Goal: Entertainment & Leisure: Browse casually

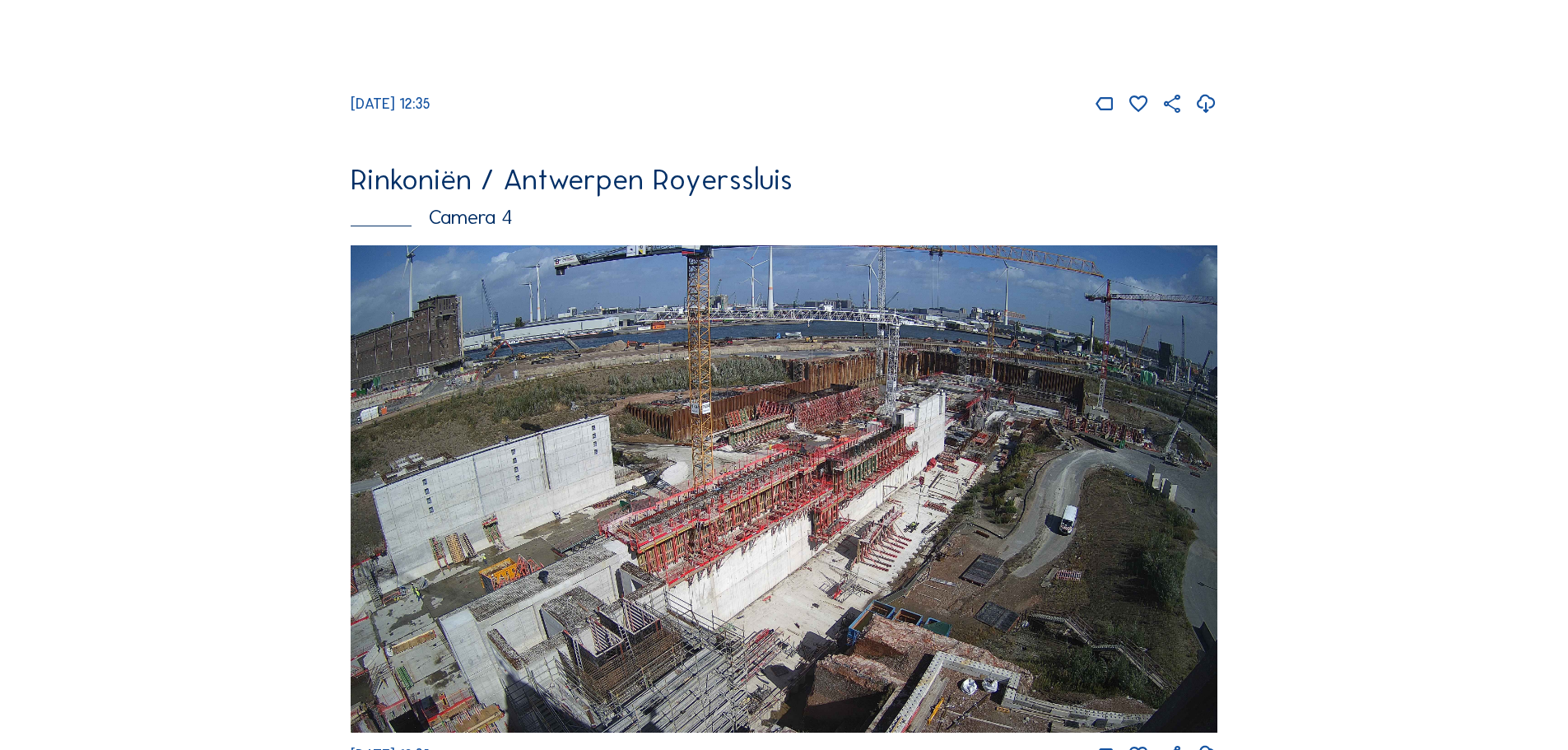
scroll to position [2798, 0]
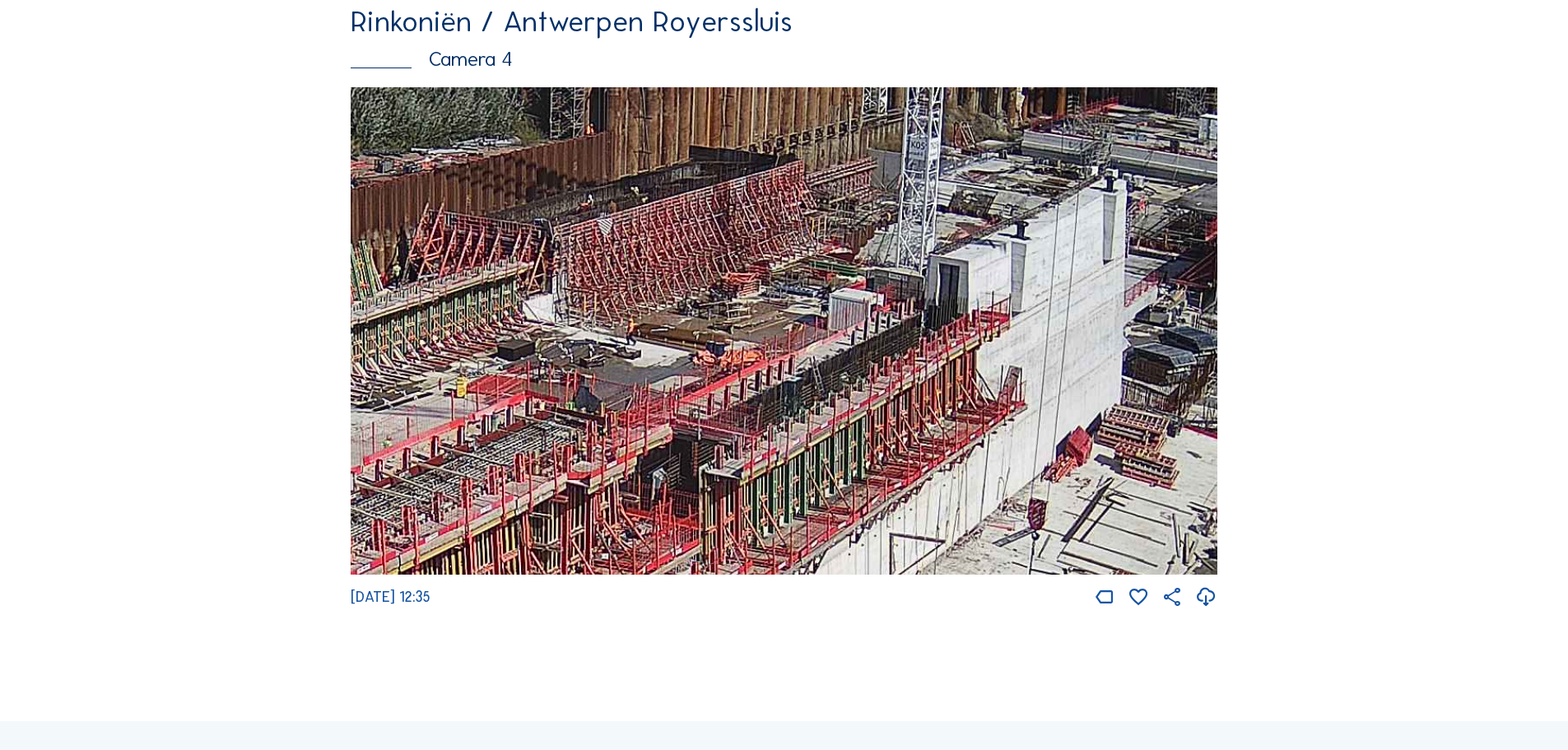
drag, startPoint x: 883, startPoint y: 457, endPoint x: 879, endPoint y: 636, distance: 179.0
click at [879, 609] on div "[DATE] 12:35" at bounding box center [784, 348] width 867 height 521
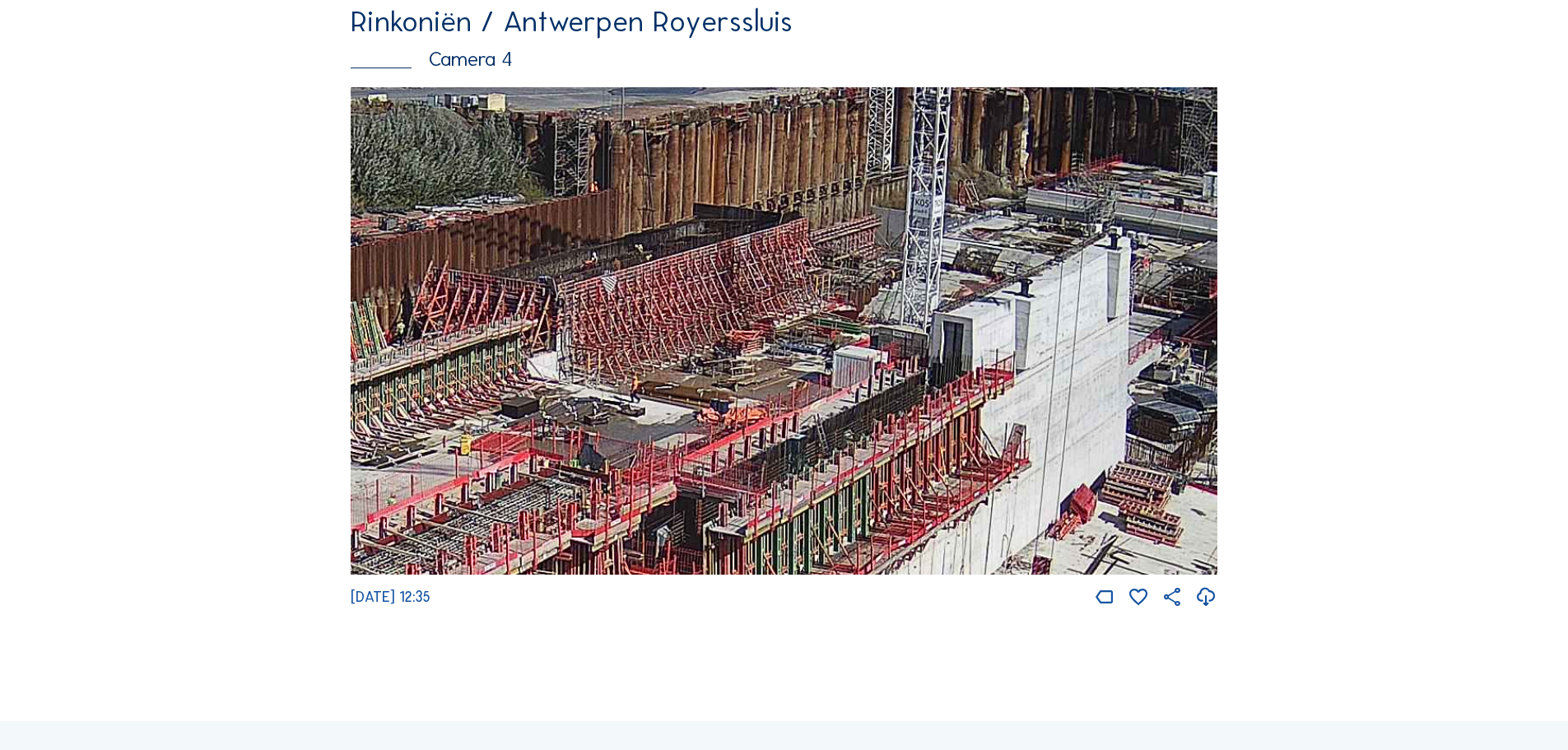
drag, startPoint x: 786, startPoint y: 217, endPoint x: 790, endPoint y: 274, distance: 57.1
click at [790, 274] on img at bounding box center [784, 331] width 867 height 488
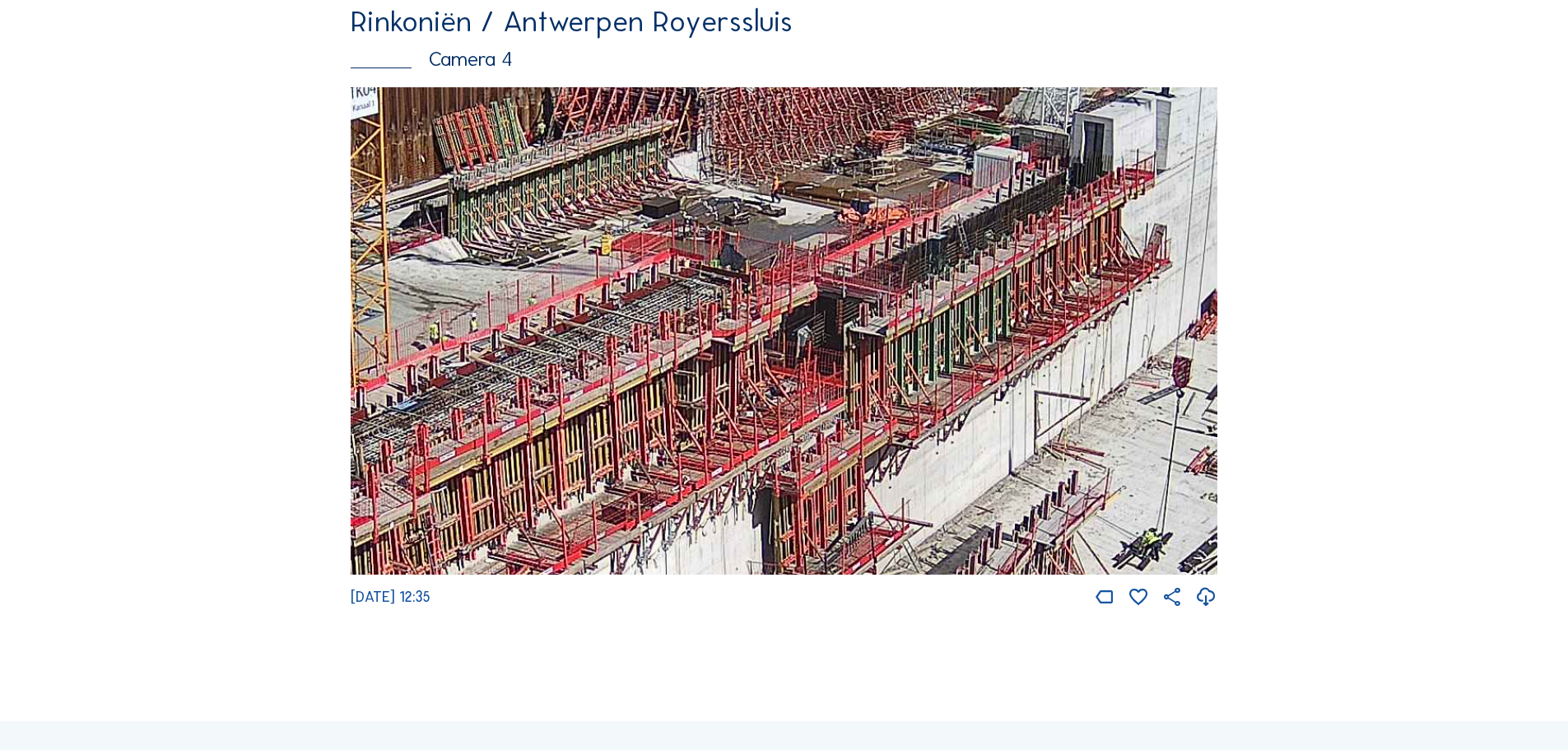
drag, startPoint x: 730, startPoint y: 385, endPoint x: 871, endPoint y: 184, distance: 245.5
click at [871, 184] on img at bounding box center [784, 331] width 867 height 488
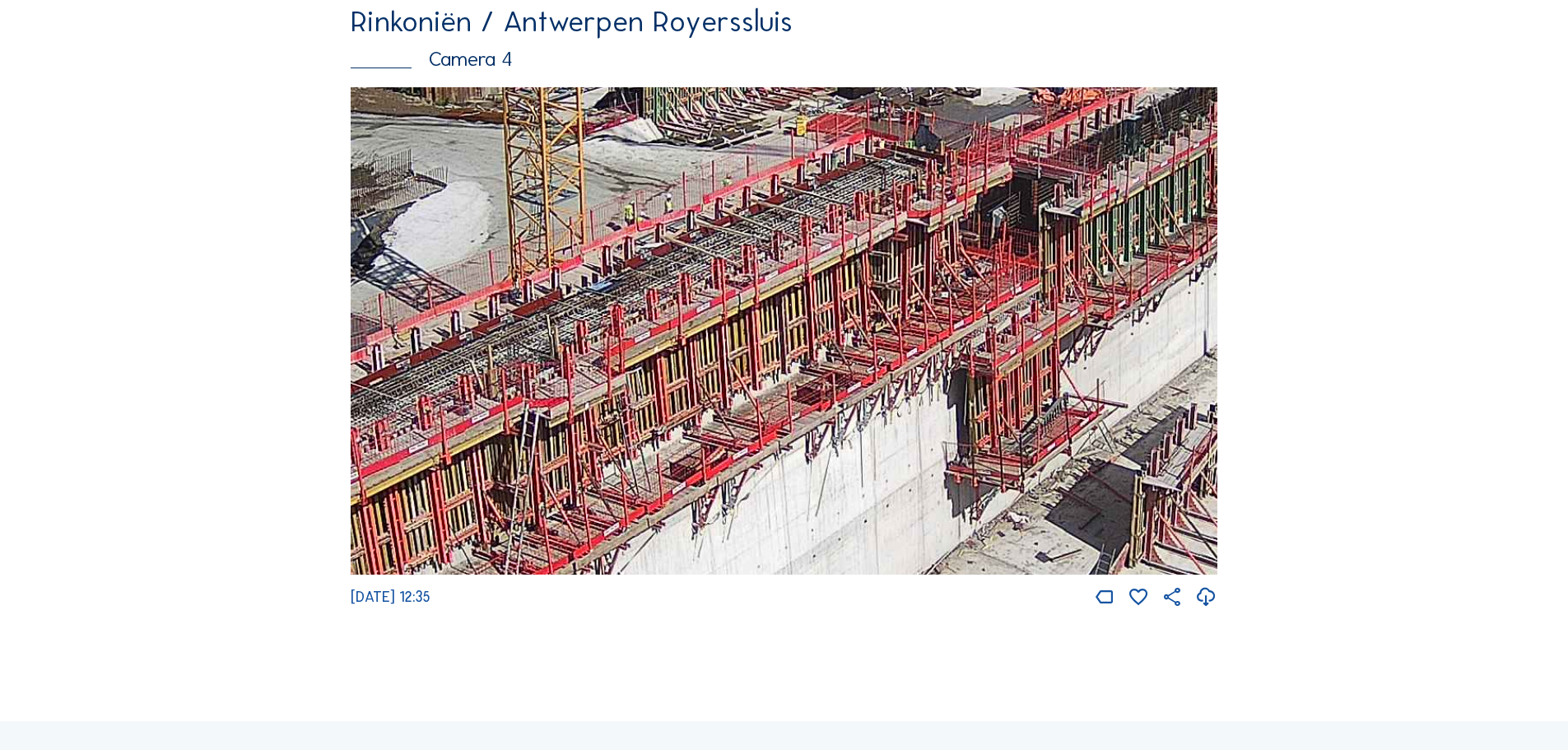
drag, startPoint x: 611, startPoint y: 410, endPoint x: 806, endPoint y: 291, distance: 228.4
click at [806, 291] on img at bounding box center [784, 331] width 867 height 488
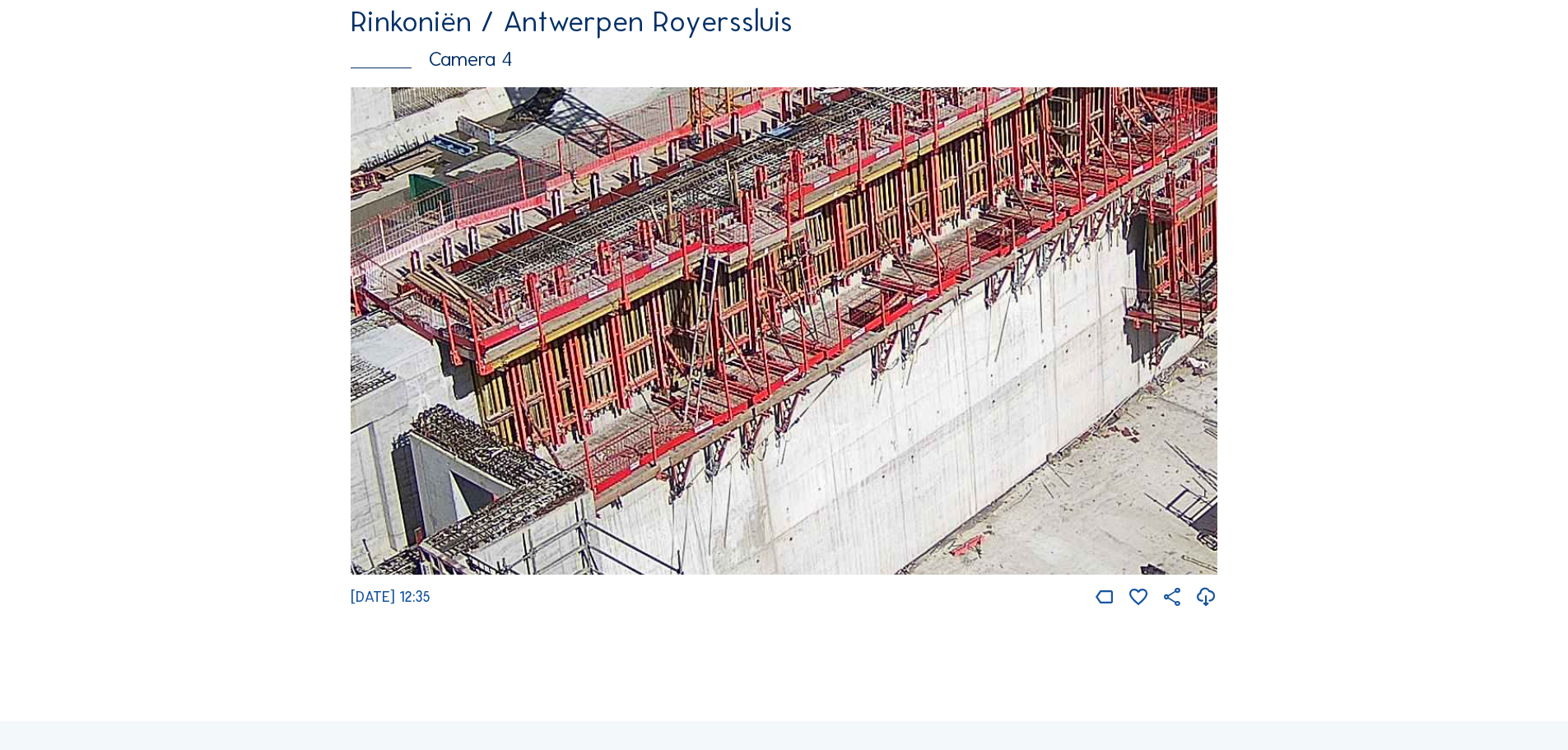
drag, startPoint x: 655, startPoint y: 448, endPoint x: 834, endPoint y: 293, distance: 236.8
click at [834, 293] on img at bounding box center [784, 331] width 867 height 488
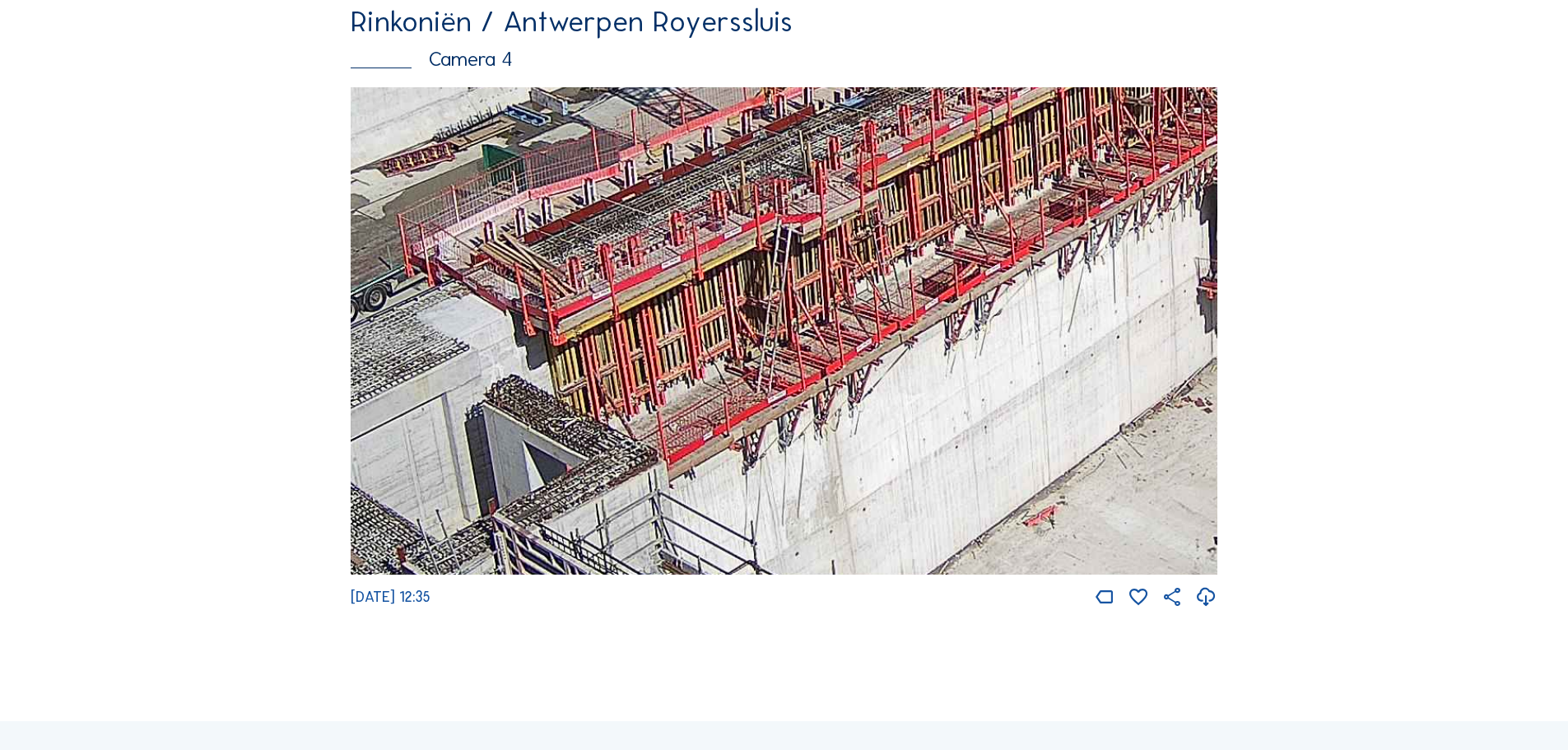
drag, startPoint x: 502, startPoint y: 476, endPoint x: 575, endPoint y: 447, distance: 78.5
click at [575, 447] on img at bounding box center [784, 331] width 867 height 488
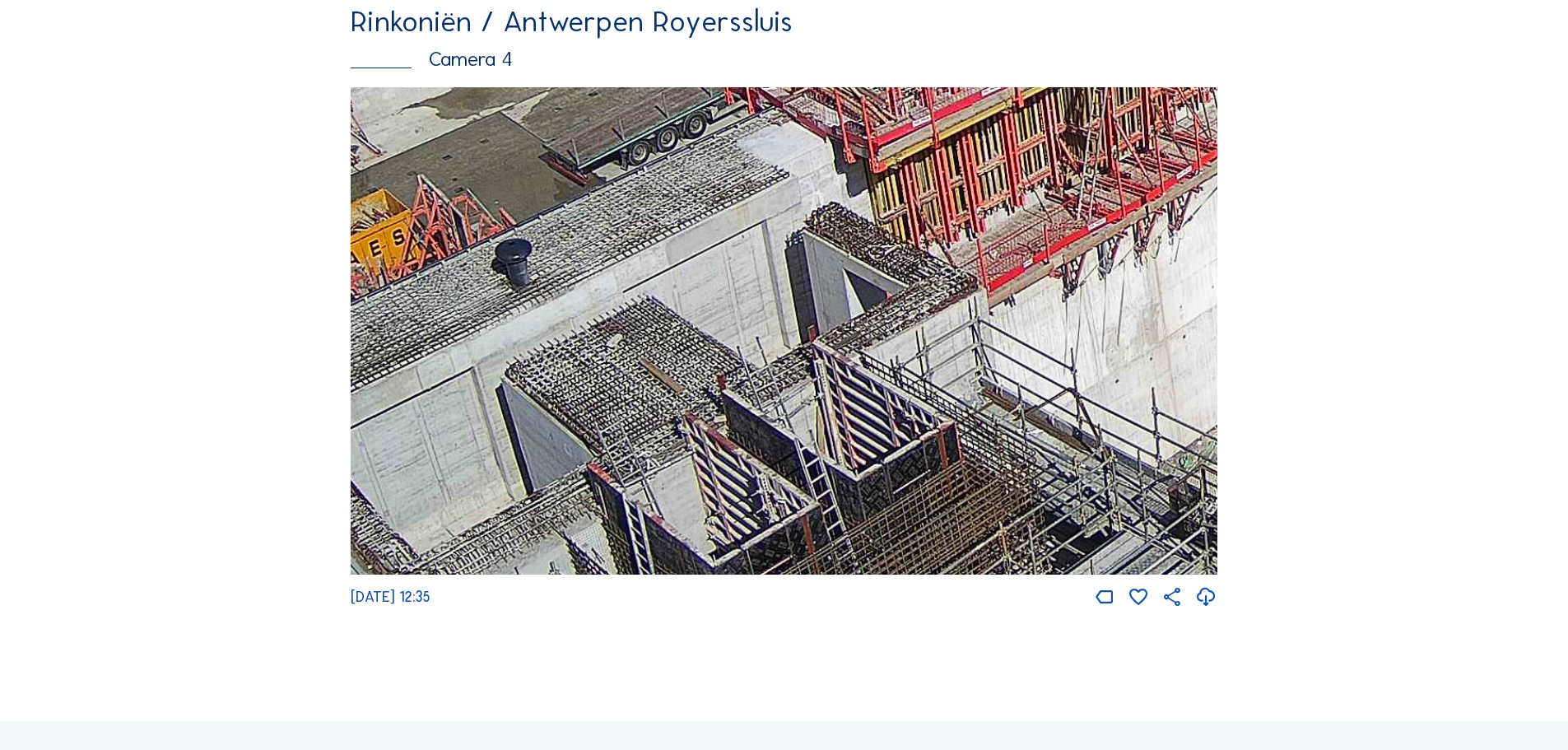
drag, startPoint x: 536, startPoint y: 484, endPoint x: 961, endPoint y: 214, distance: 503.5
click at [956, 221] on img at bounding box center [784, 331] width 867 height 488
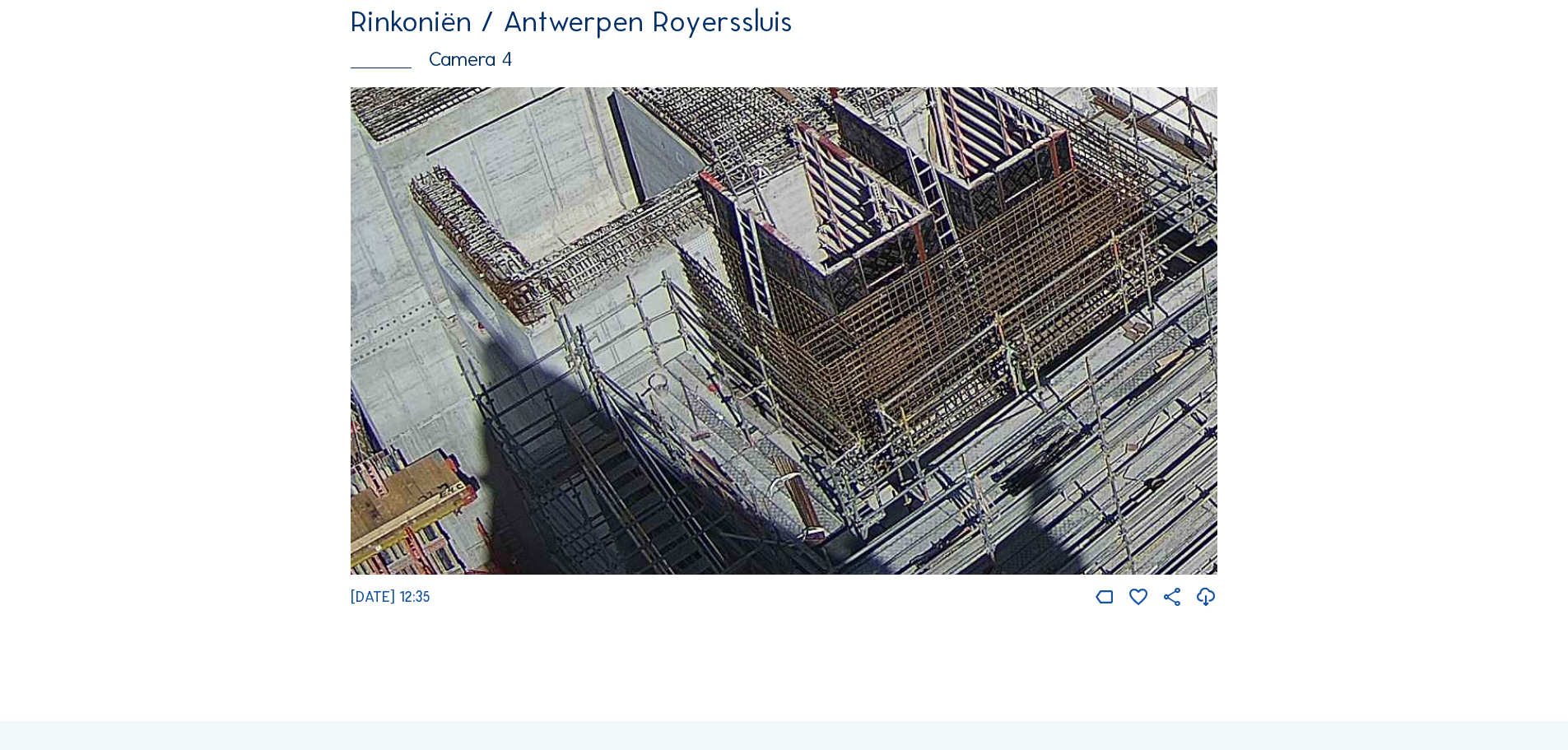
drag, startPoint x: 903, startPoint y: 527, endPoint x: 914, endPoint y: 256, distance: 271.2
click at [915, 258] on img at bounding box center [784, 331] width 867 height 488
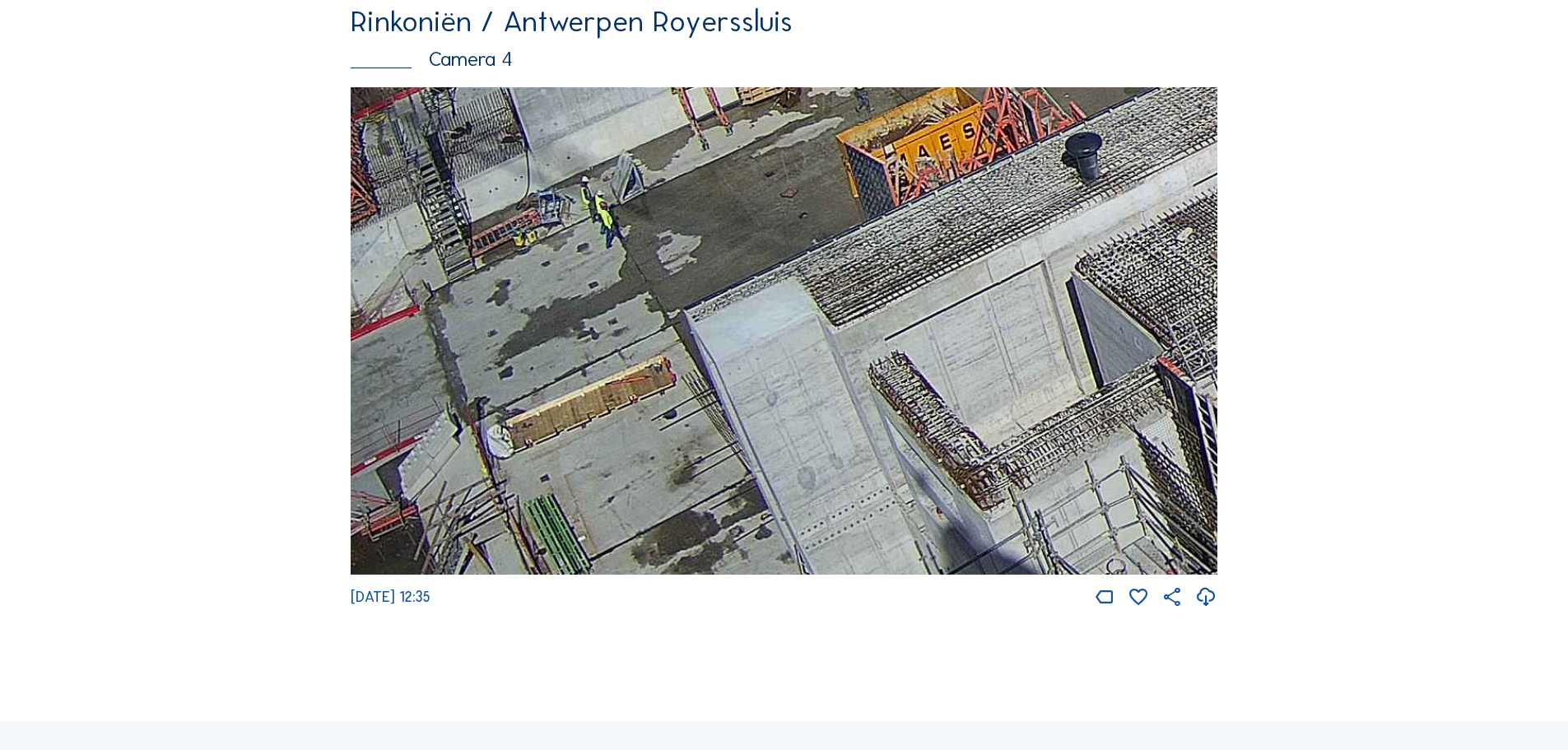
drag, startPoint x: 1178, startPoint y: 449, endPoint x: 1226, endPoint y: 457, distance: 48.7
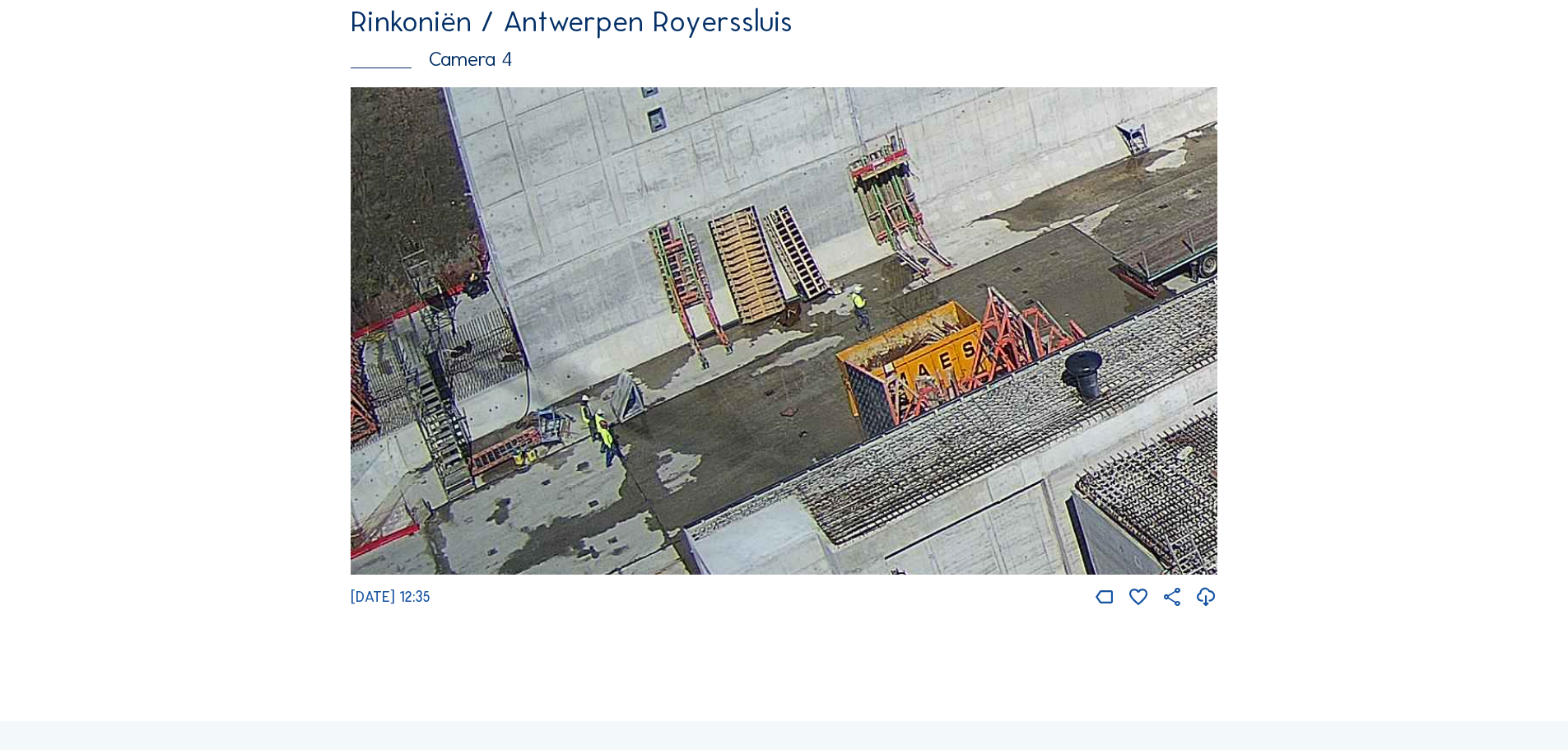
drag, startPoint x: 809, startPoint y: 375, endPoint x: 938, endPoint y: 585, distance: 246.5
click at [938, 576] on img at bounding box center [784, 331] width 867 height 488
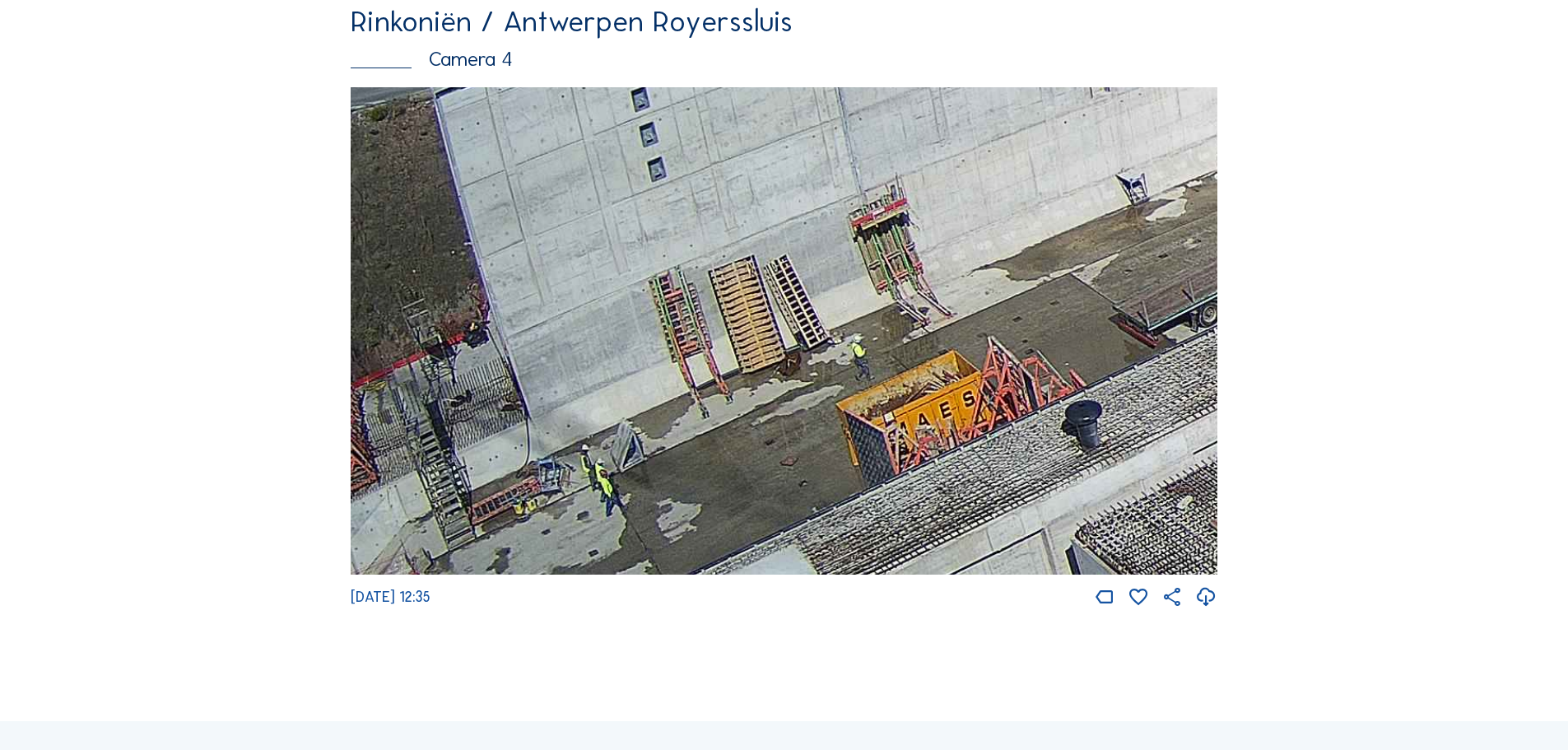
drag, startPoint x: 946, startPoint y: 356, endPoint x: 953, endPoint y: 405, distance: 49.5
click at [953, 405] on img at bounding box center [784, 331] width 867 height 488
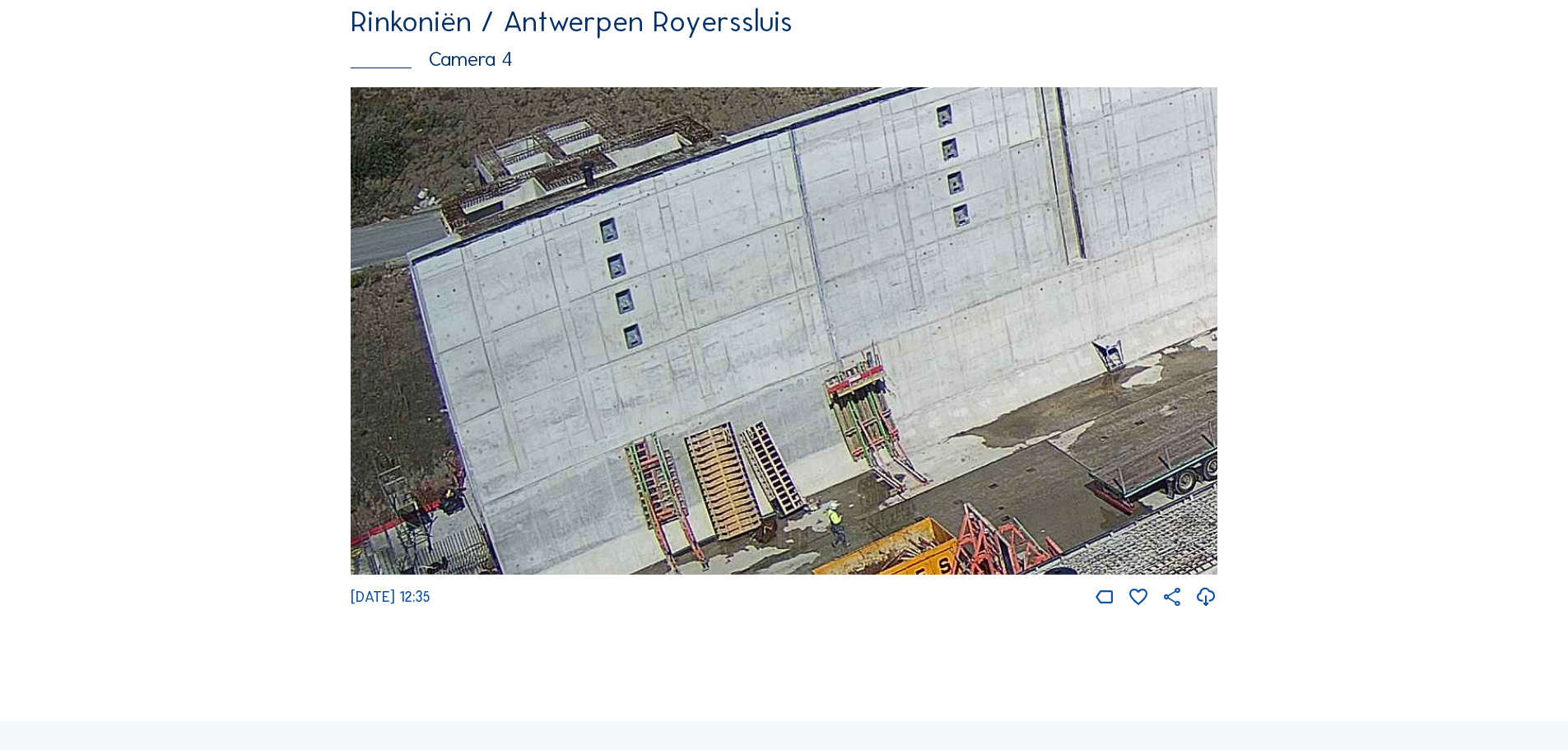
drag, startPoint x: 821, startPoint y: 287, endPoint x: 797, endPoint y: 455, distance: 169.7
click at [797, 455] on img at bounding box center [784, 331] width 867 height 488
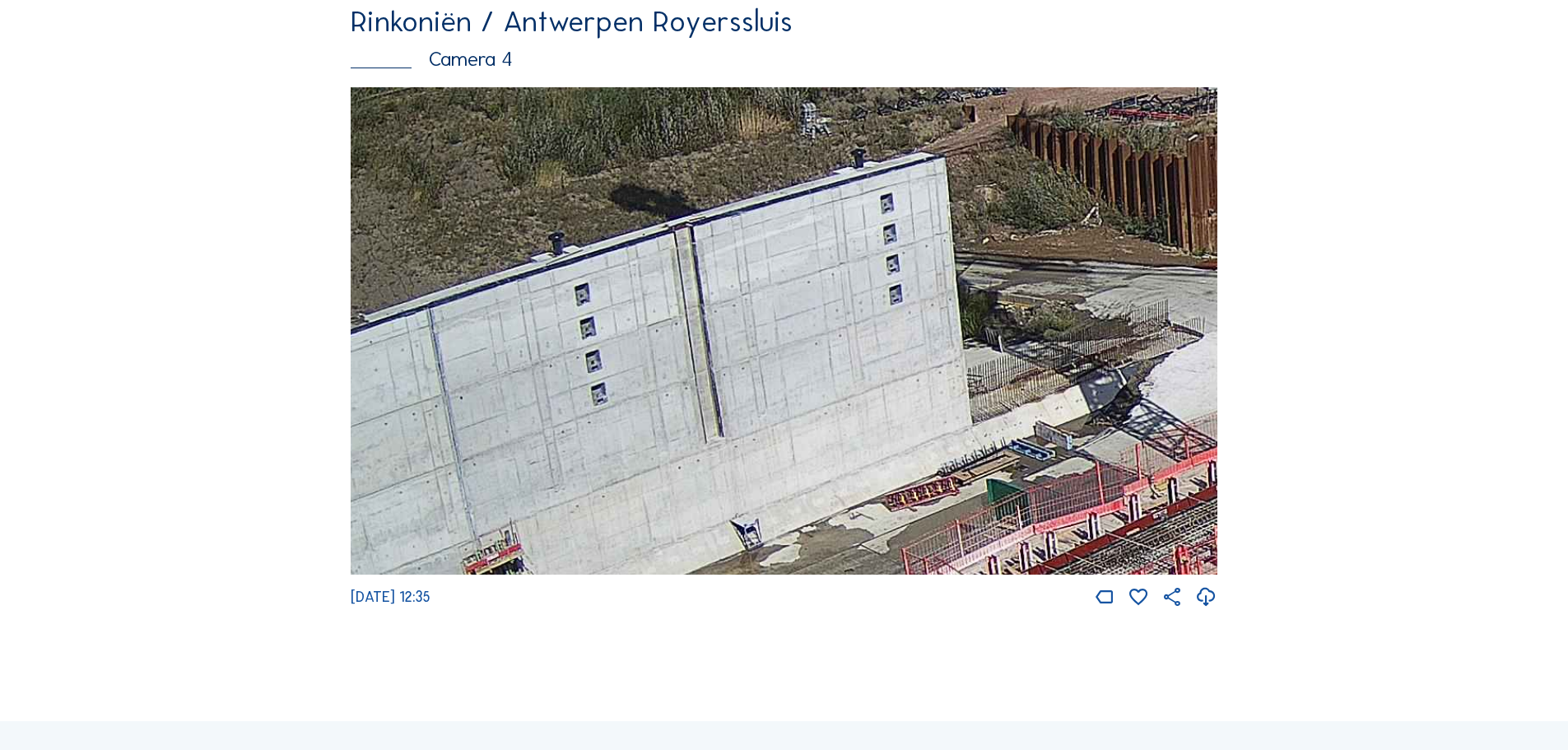
drag, startPoint x: 1060, startPoint y: 338, endPoint x: 698, endPoint y: 517, distance: 403.8
click at [698, 517] on img at bounding box center [784, 331] width 867 height 488
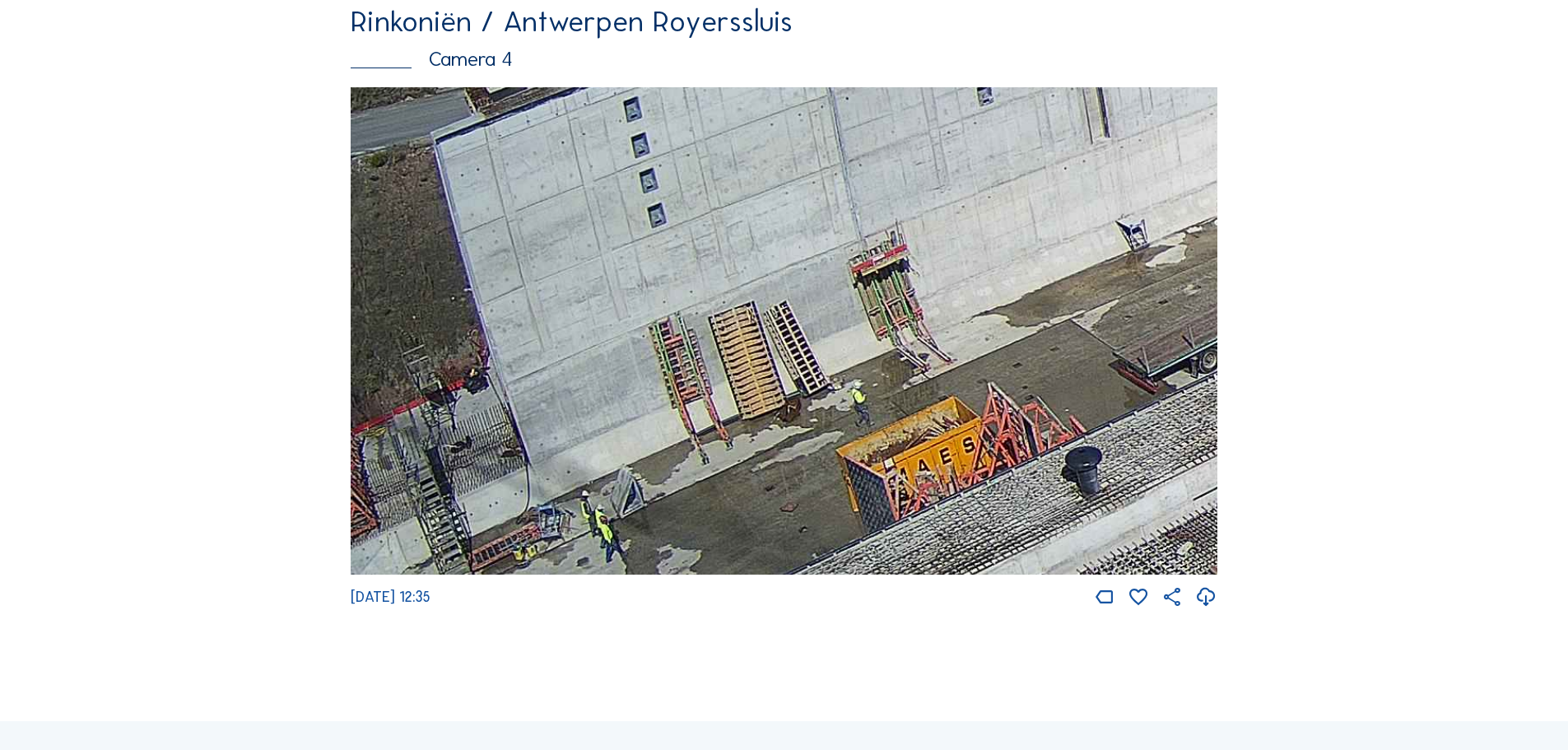
drag, startPoint x: 577, startPoint y: 379, endPoint x: 1001, endPoint y: 66, distance: 527.0
click at [1001, 68] on div "Rinkoniën / Antwerpen Royerssluis Camera 4 [DATE] 12:35" at bounding box center [784, 308] width 867 height 602
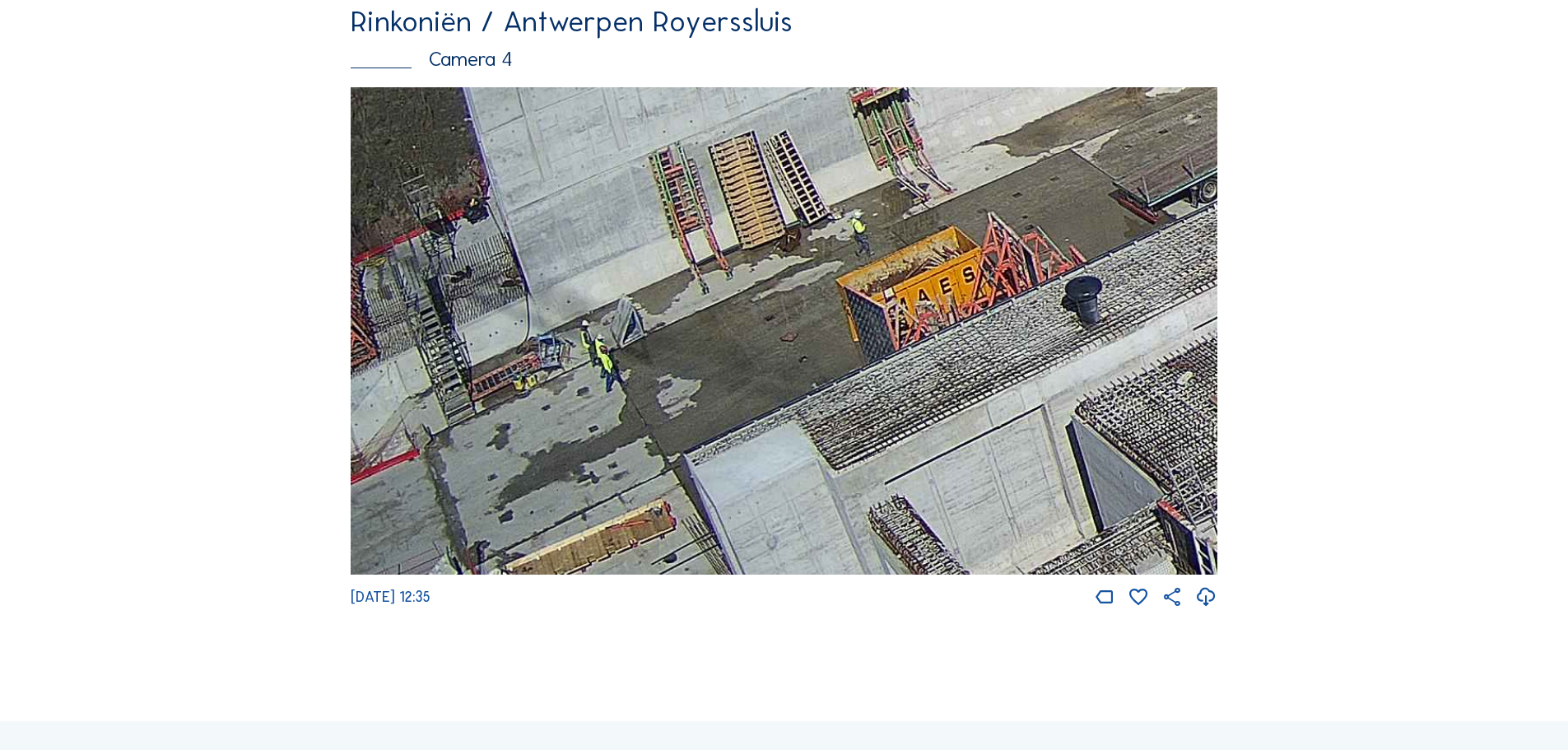
drag, startPoint x: 625, startPoint y: 462, endPoint x: 744, endPoint y: 304, distance: 197.8
click at [744, 304] on img at bounding box center [784, 331] width 867 height 488
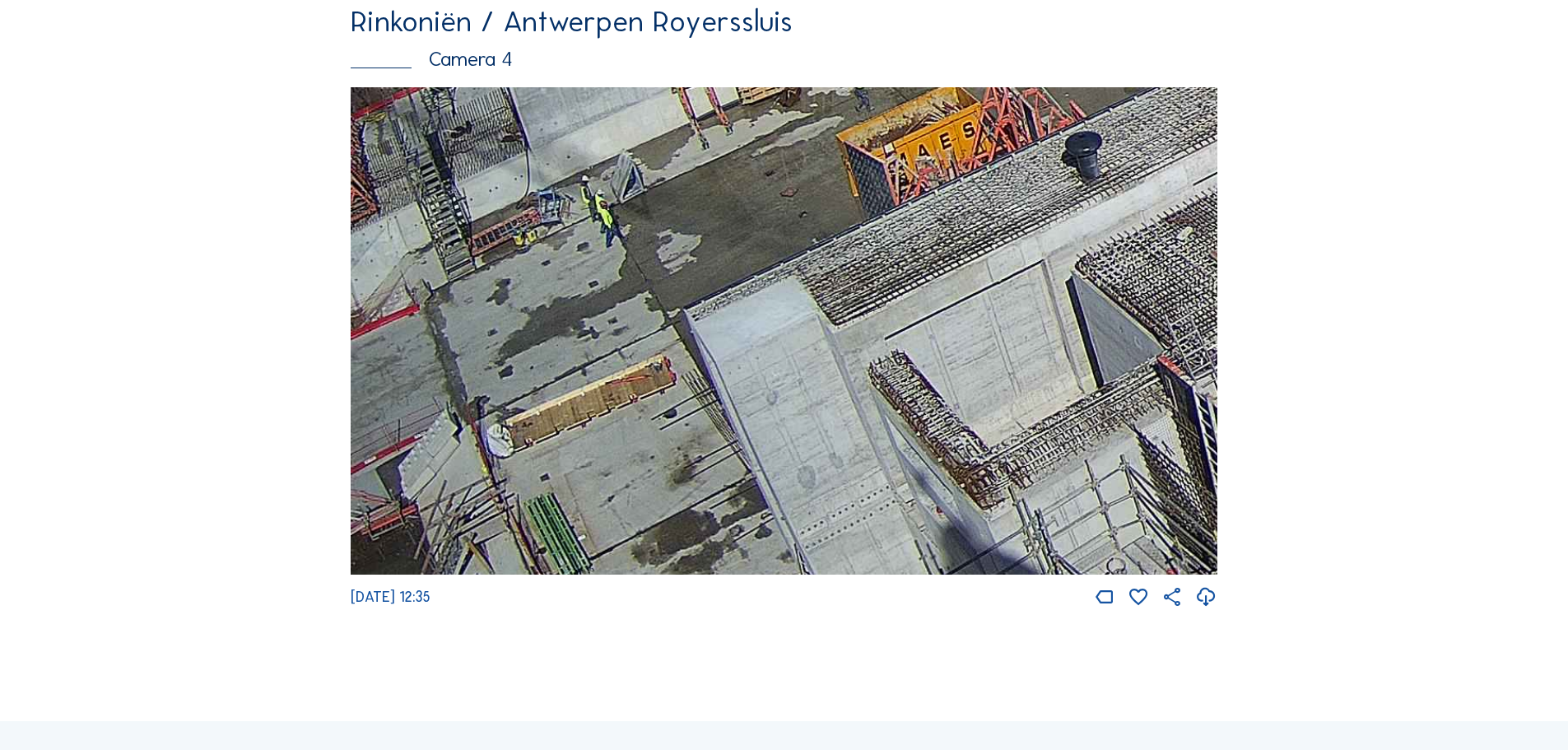
drag, startPoint x: 383, startPoint y: 342, endPoint x: 824, endPoint y: 188, distance: 467.1
click at [820, 189] on img at bounding box center [784, 331] width 867 height 488
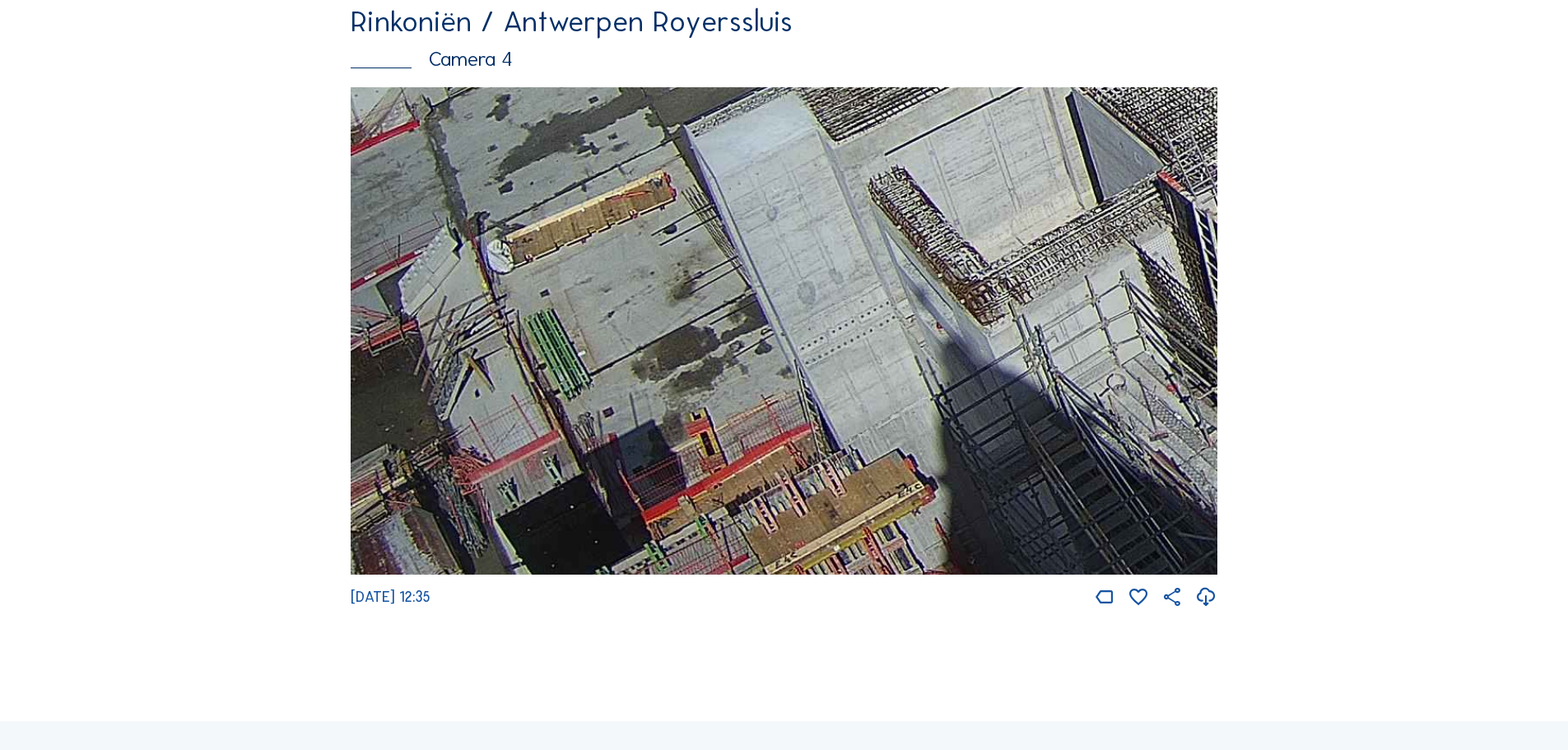
drag, startPoint x: 538, startPoint y: 485, endPoint x: 969, endPoint y: 0, distance: 648.8
drag, startPoint x: 754, startPoint y: 440, endPoint x: 1121, endPoint y: 106, distance: 496.2
click at [1121, 106] on div "Rinkoniën / Antwerpen Royerssluis Camera 4 [DATE] 12:35" at bounding box center [784, 308] width 867 height 602
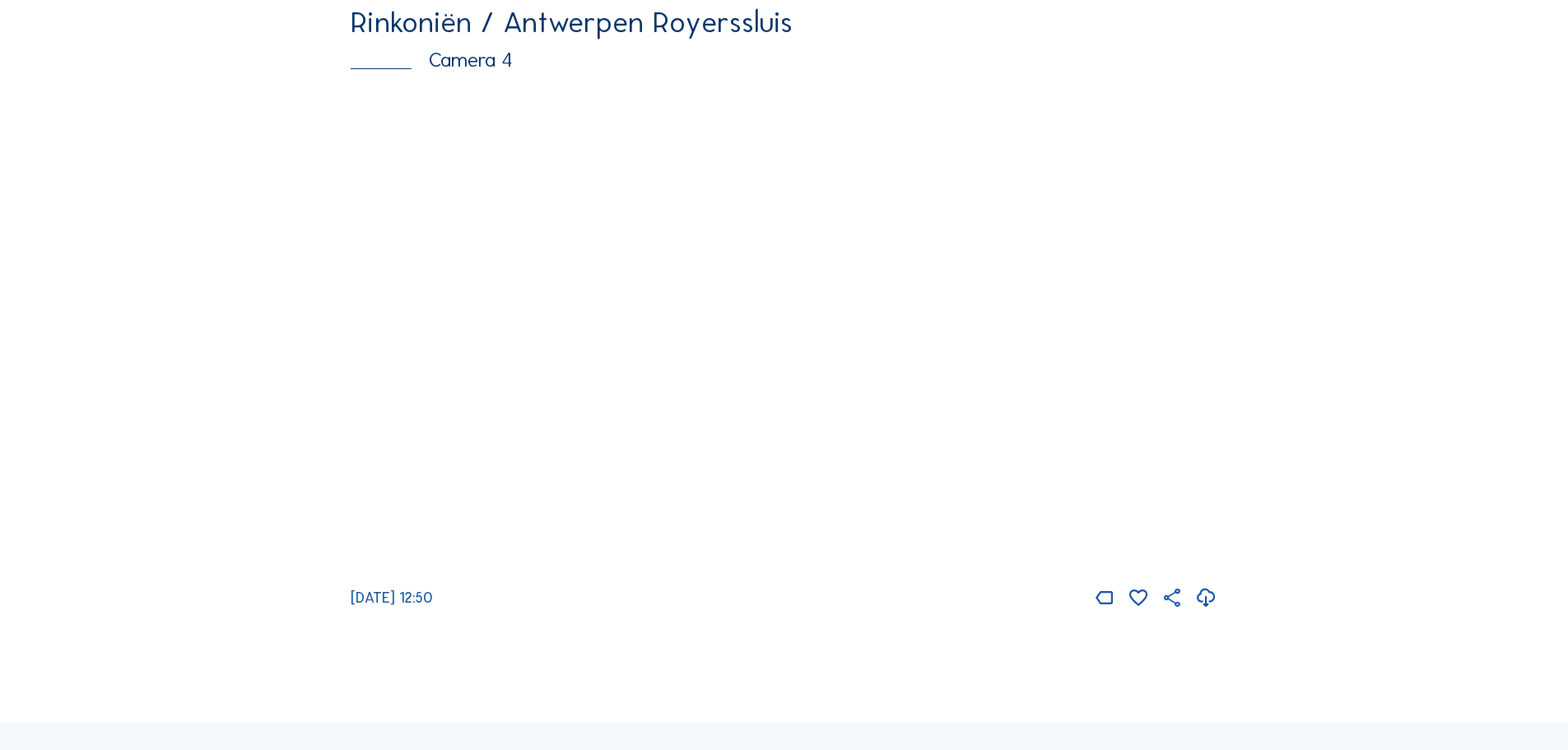
scroll to position [2799, 0]
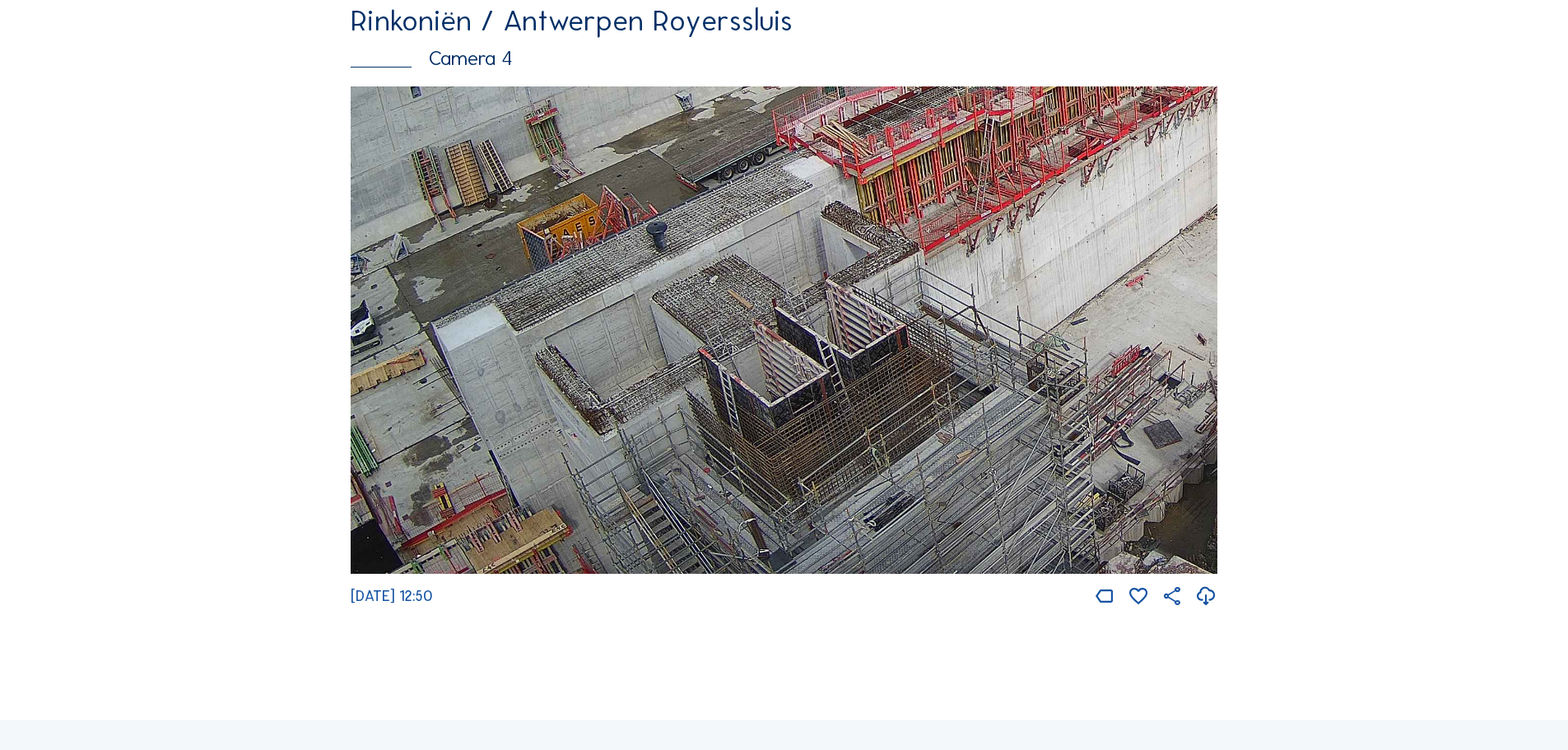
drag, startPoint x: 687, startPoint y: 443, endPoint x: 822, endPoint y: 220, distance: 260.7
click at [822, 220] on img at bounding box center [784, 330] width 867 height 488
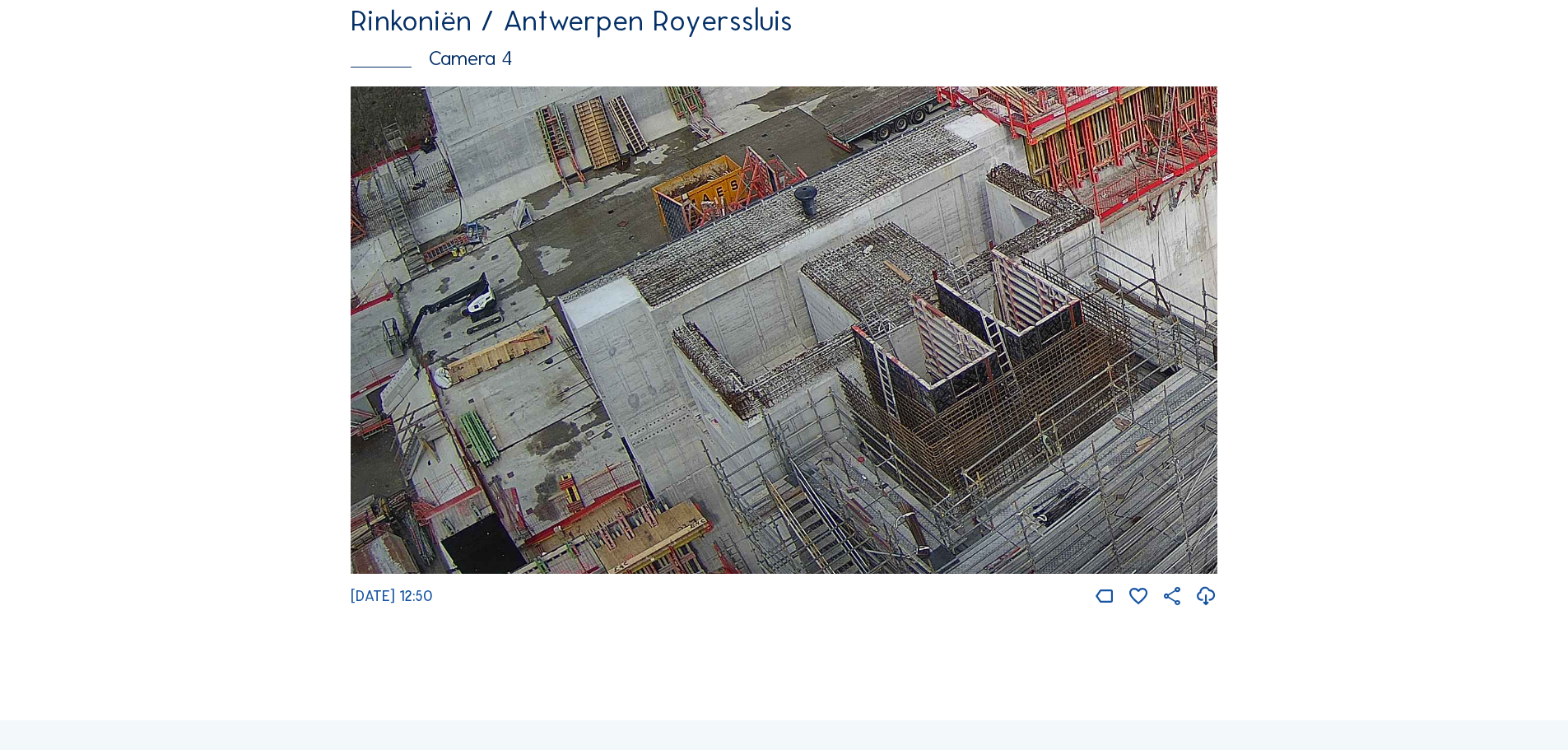
drag, startPoint x: 687, startPoint y: 461, endPoint x: 927, endPoint y: 95, distance: 437.7
click at [927, 95] on div "Rinkoniën / Antwerpen Royerssluis Camera 4 Mo 15 Sep 2025 12:50" at bounding box center [784, 307] width 867 height 602
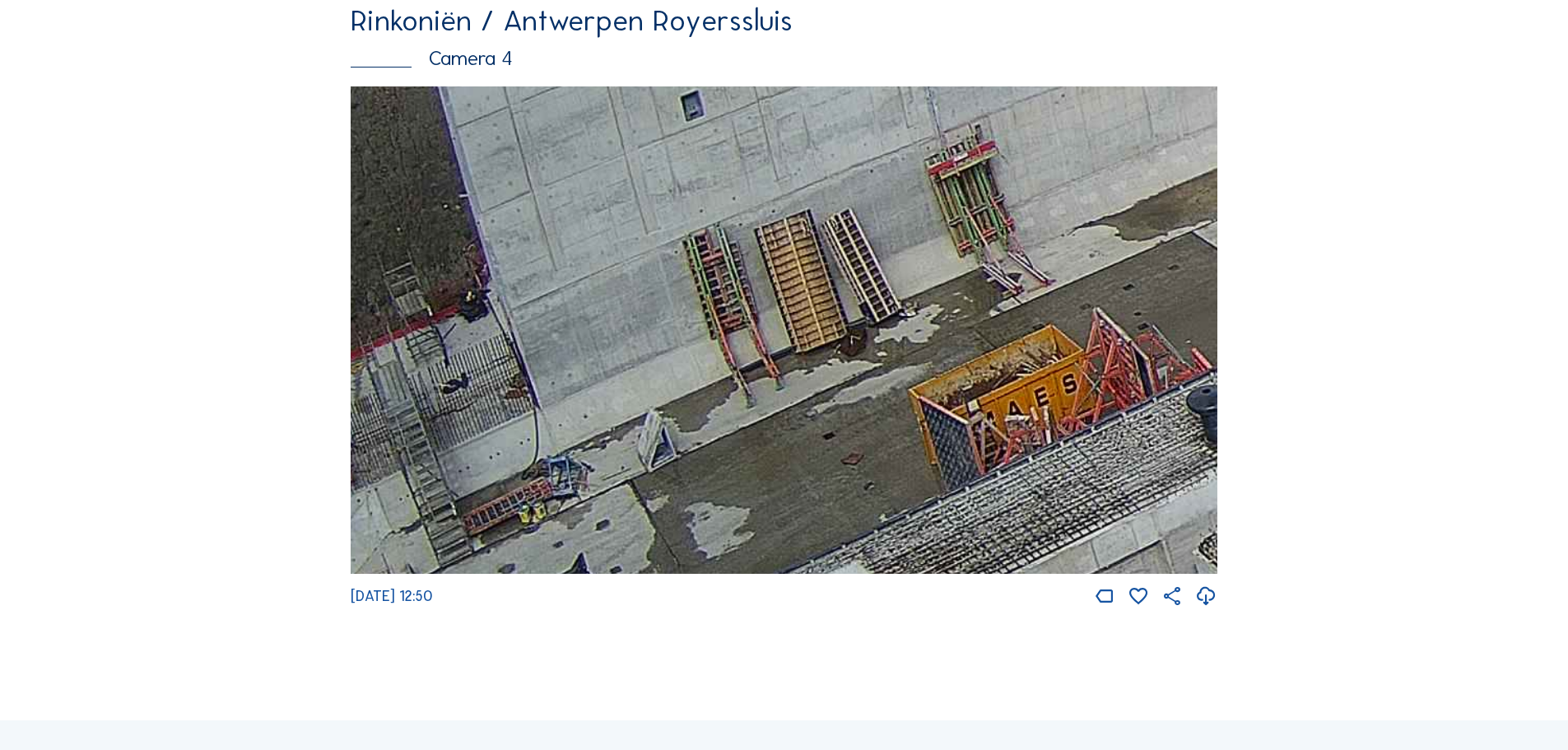
drag, startPoint x: 713, startPoint y: 425, endPoint x: 1218, endPoint y: 778, distance: 616.1
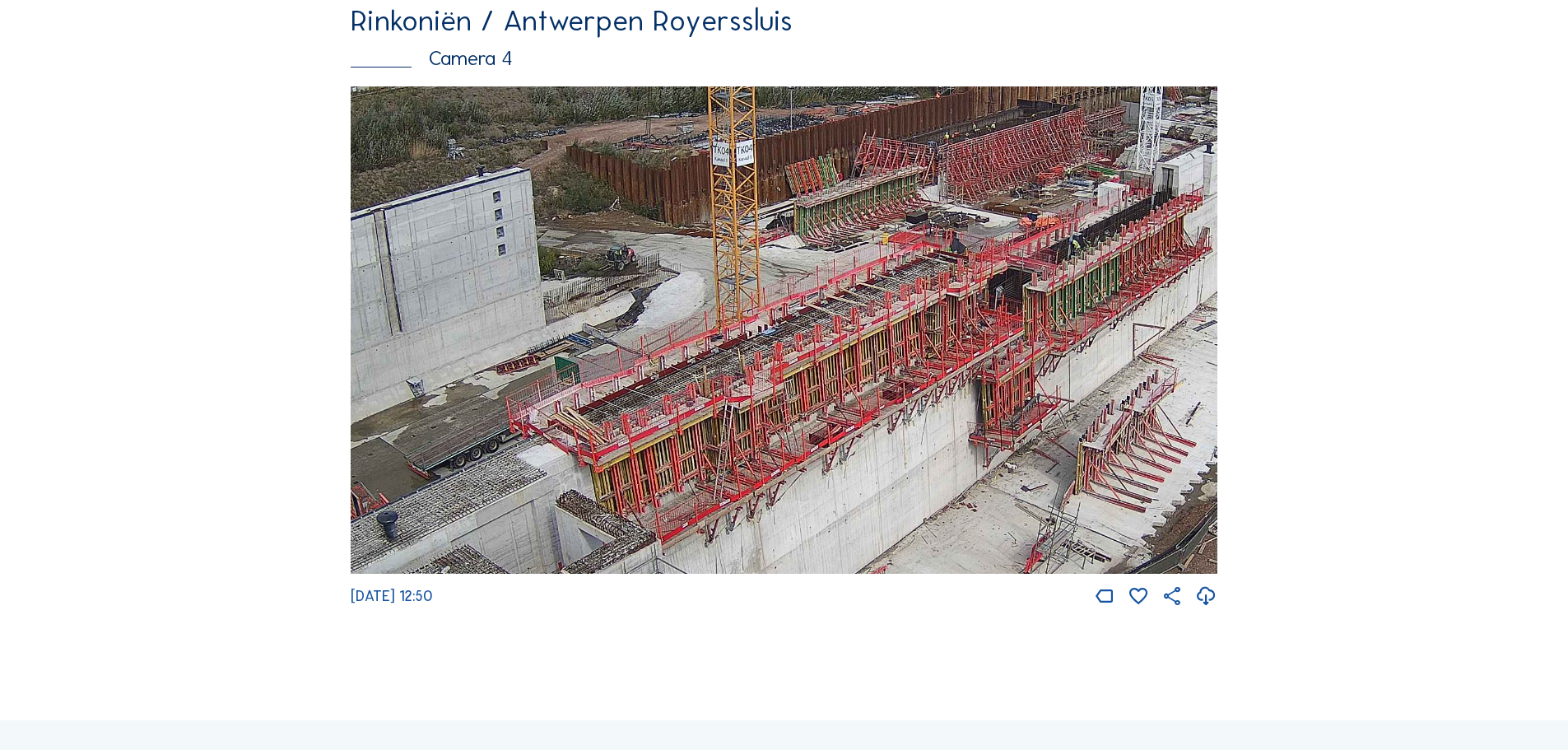
drag, startPoint x: 1066, startPoint y: 259, endPoint x: 670, endPoint y: 382, distance: 414.7
click at [670, 382] on img at bounding box center [784, 330] width 867 height 488
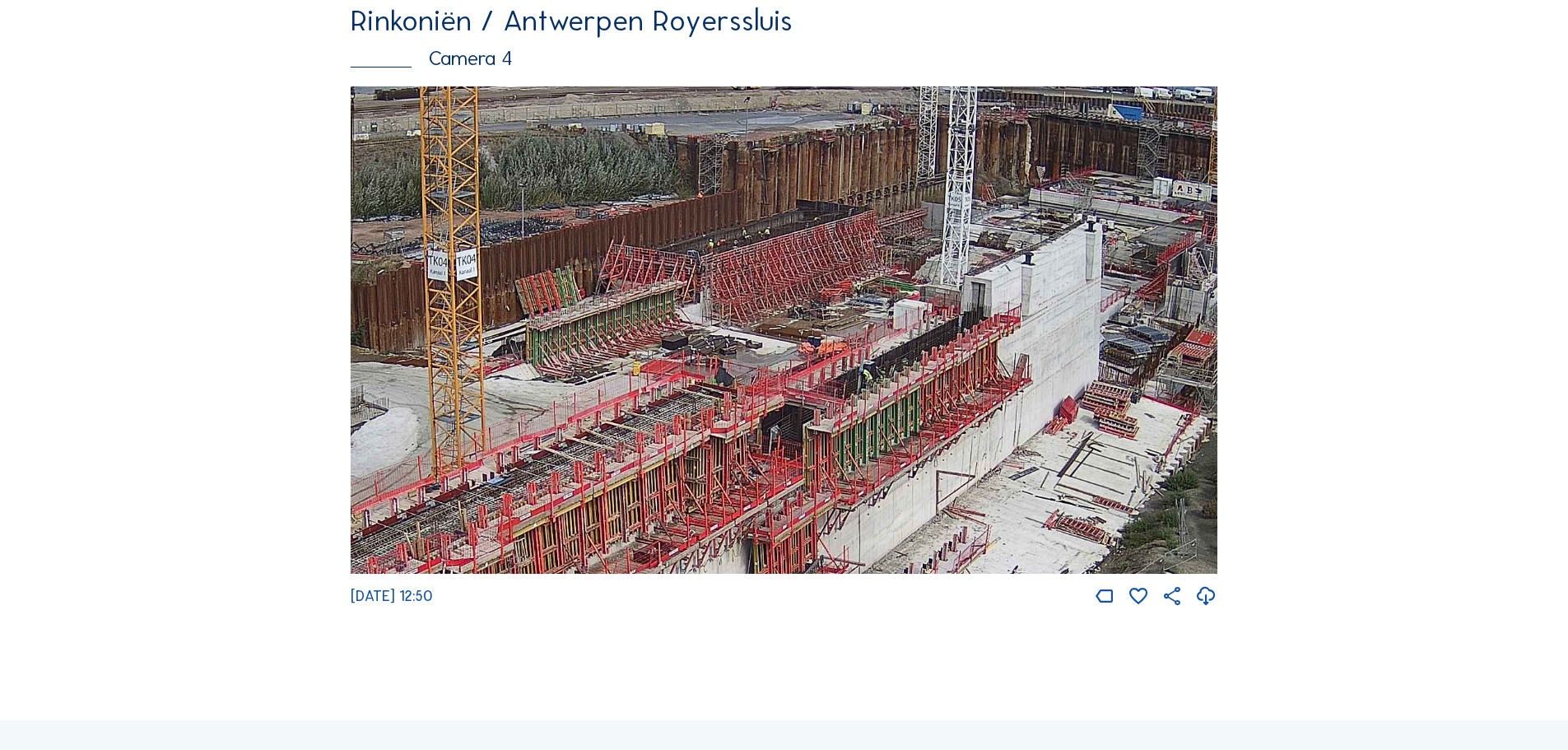
drag, startPoint x: 1104, startPoint y: 335, endPoint x: 902, endPoint y: 461, distance: 238.1
click at [904, 480] on img at bounding box center [784, 330] width 867 height 488
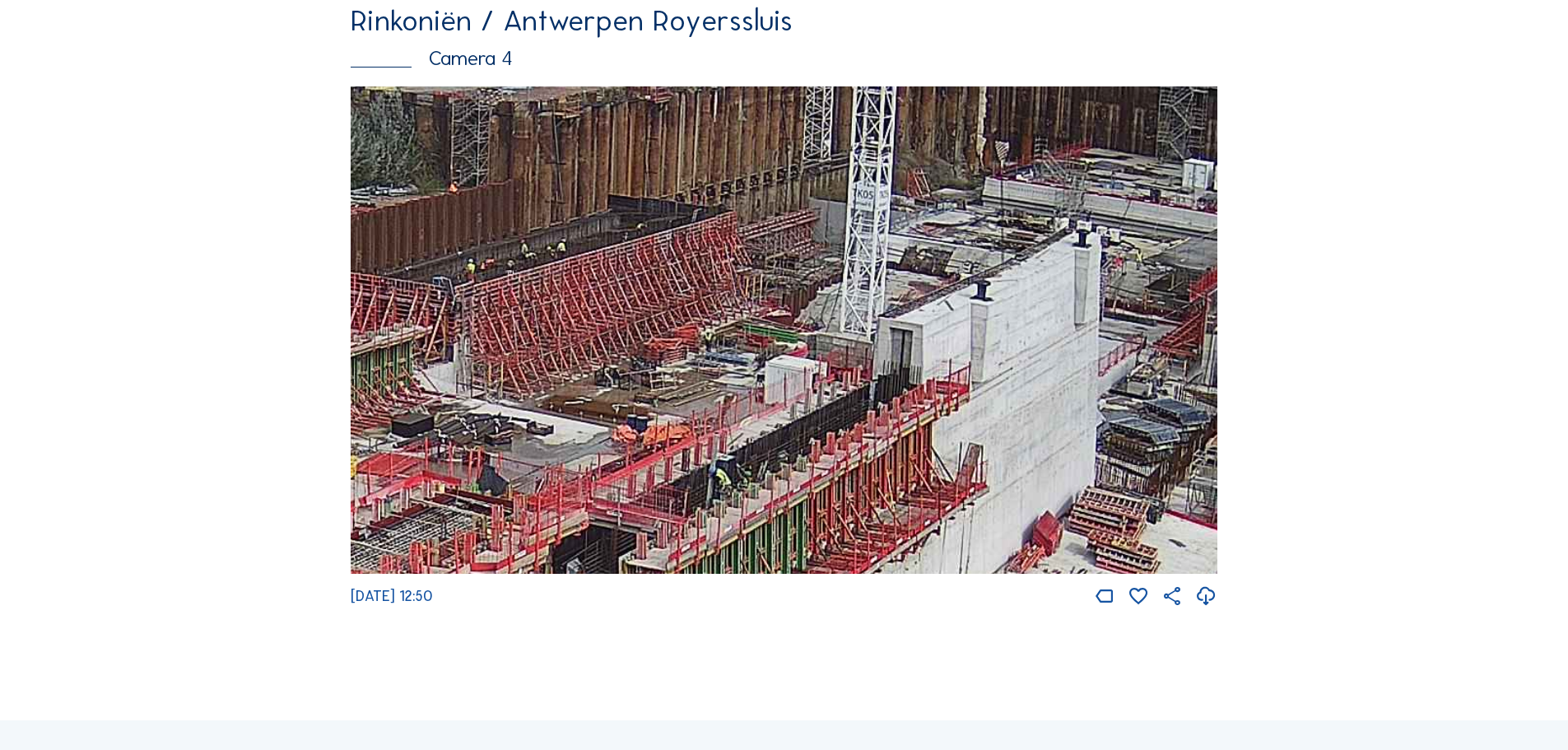
drag, startPoint x: 1020, startPoint y: 333, endPoint x: 920, endPoint y: 425, distance: 135.9
click at [920, 425] on img at bounding box center [784, 330] width 867 height 488
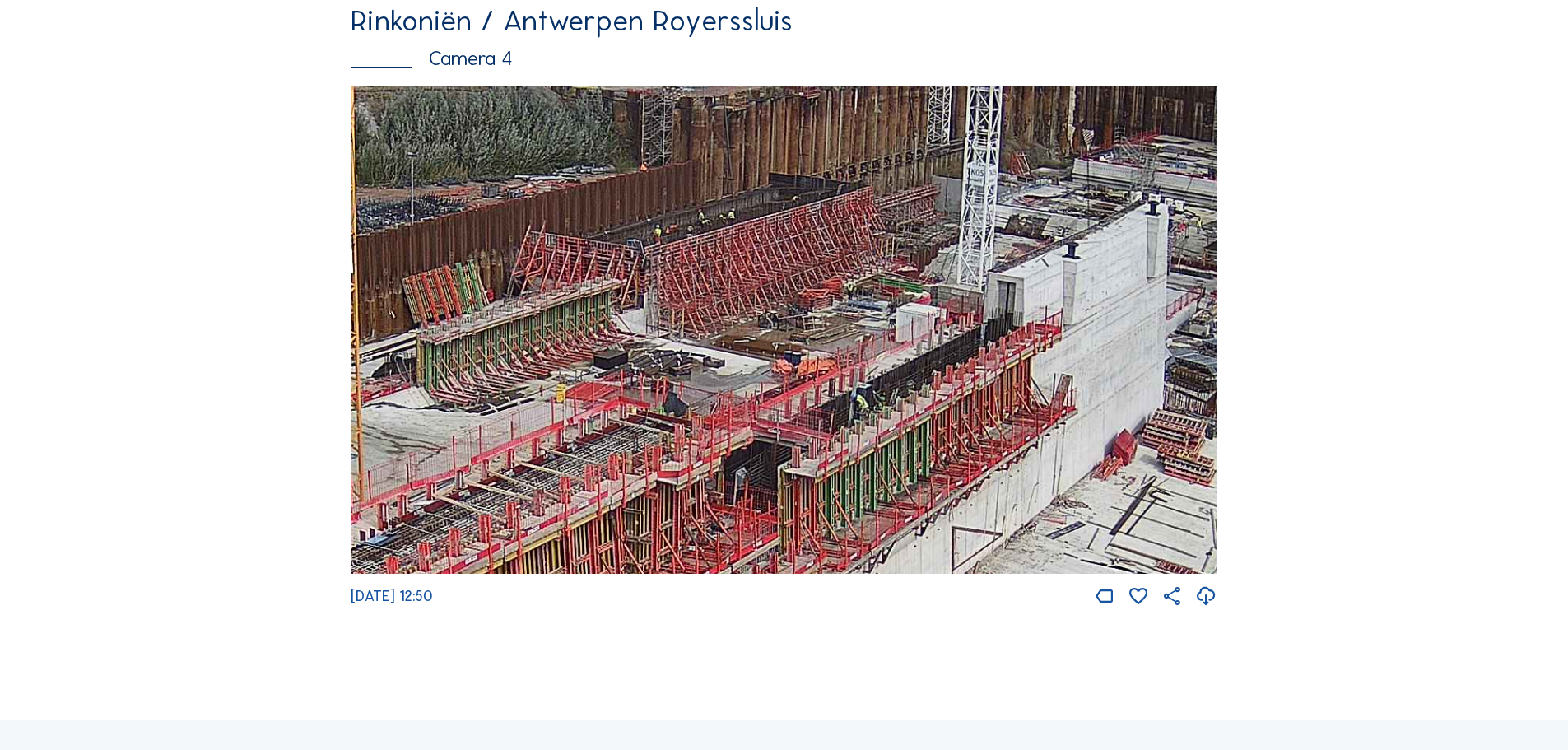
drag, startPoint x: 948, startPoint y: 293, endPoint x: 1058, endPoint y: 236, distance: 123.9
click at [1058, 236] on img at bounding box center [784, 330] width 867 height 488
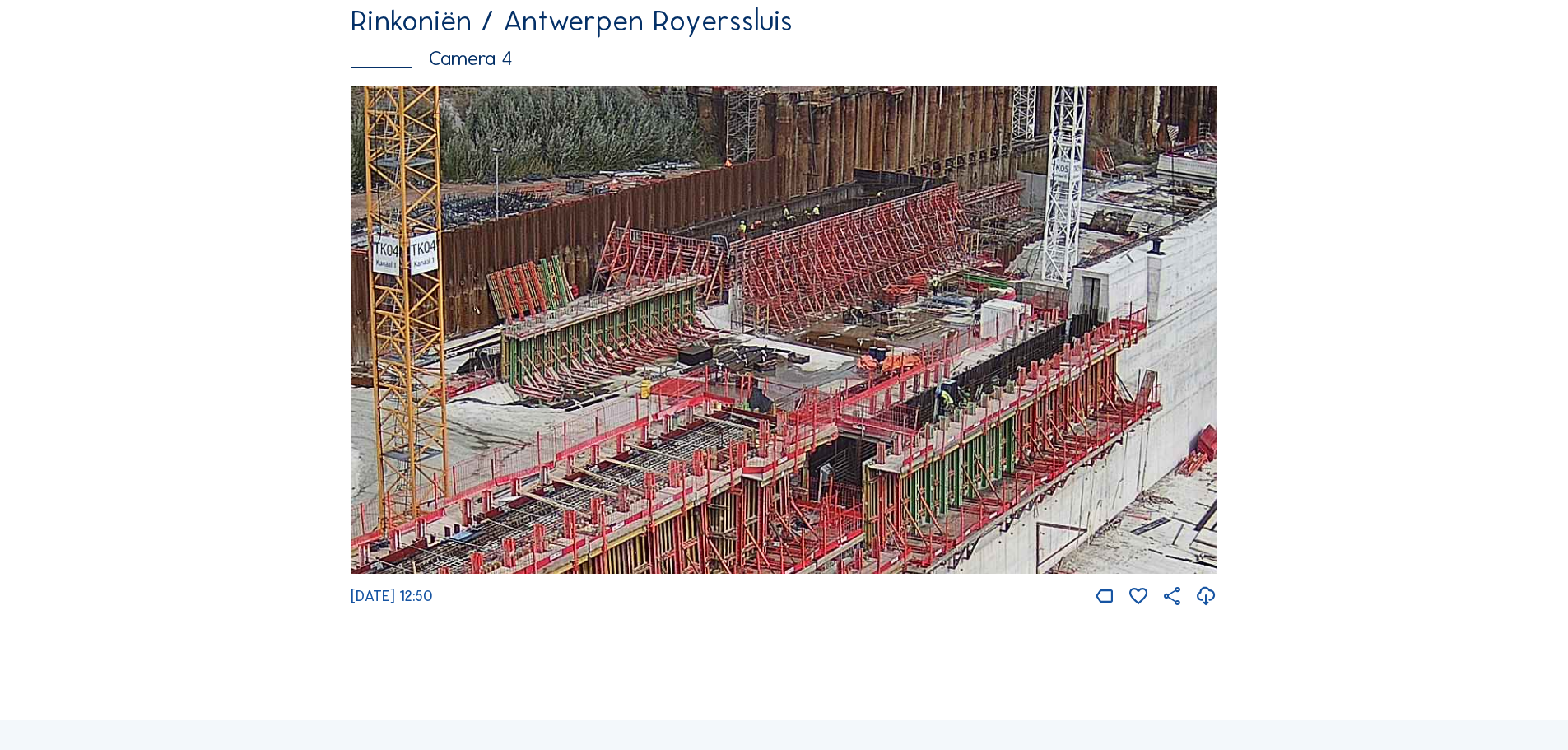
drag, startPoint x: 656, startPoint y: 299, endPoint x: 675, endPoint y: 359, distance: 62.9
click at [675, 359] on img at bounding box center [784, 330] width 867 height 488
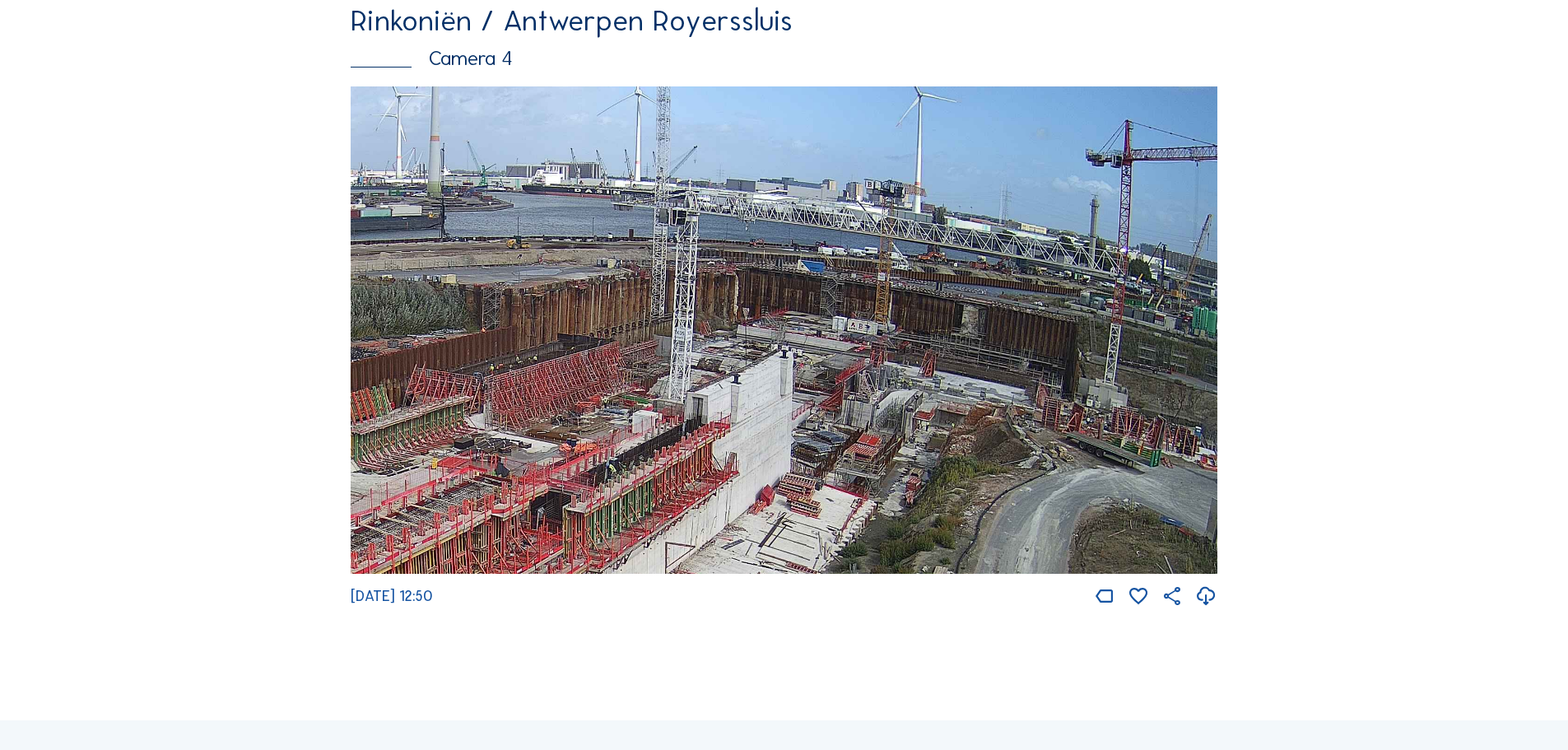
drag, startPoint x: 988, startPoint y: 302, endPoint x: 809, endPoint y: 407, distance: 207.5
click at [809, 407] on img at bounding box center [784, 330] width 867 height 488
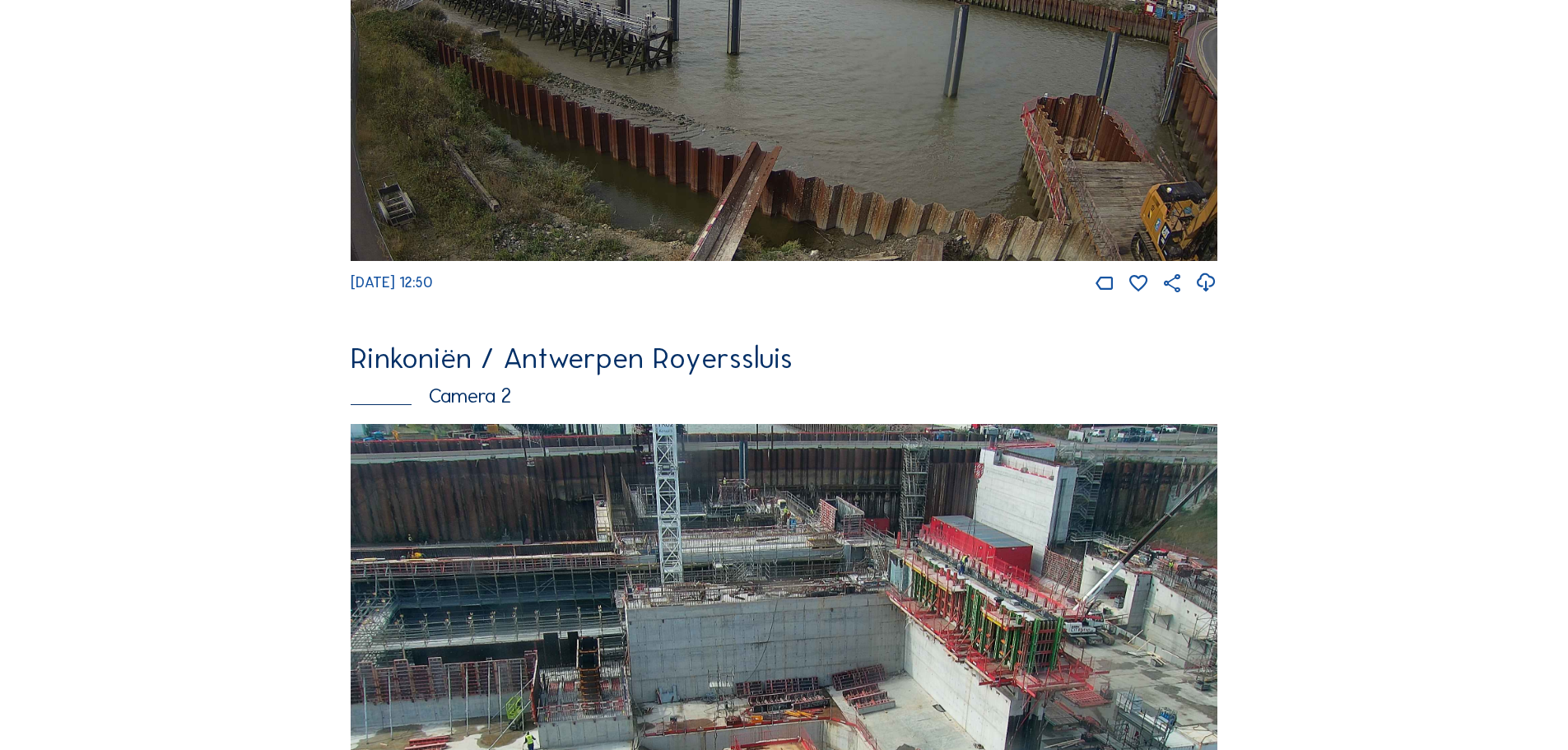
scroll to position [0, 0]
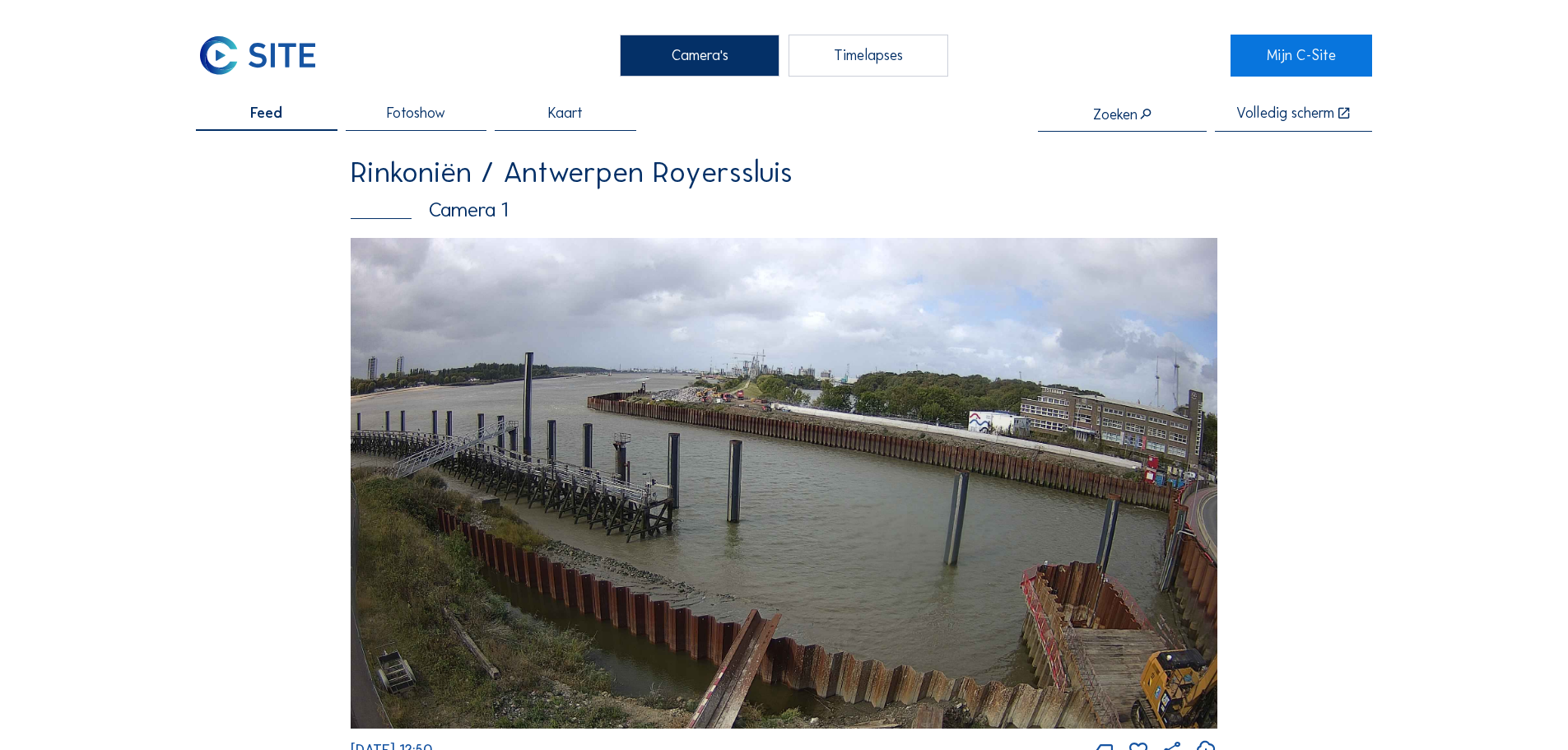
click at [283, 58] on img at bounding box center [258, 54] width 124 height 41
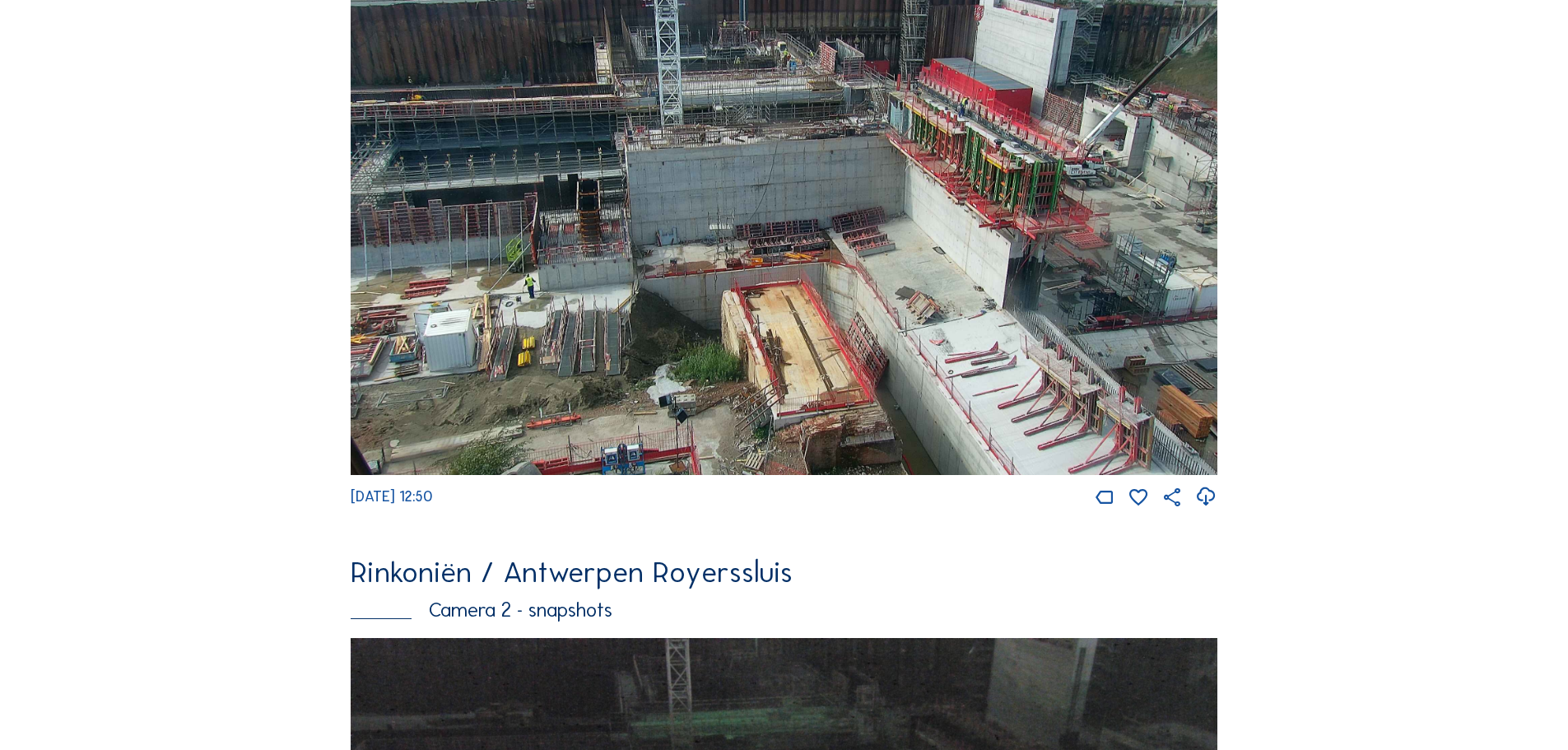
scroll to position [988, 0]
